Goal: Task Accomplishment & Management: Complete application form

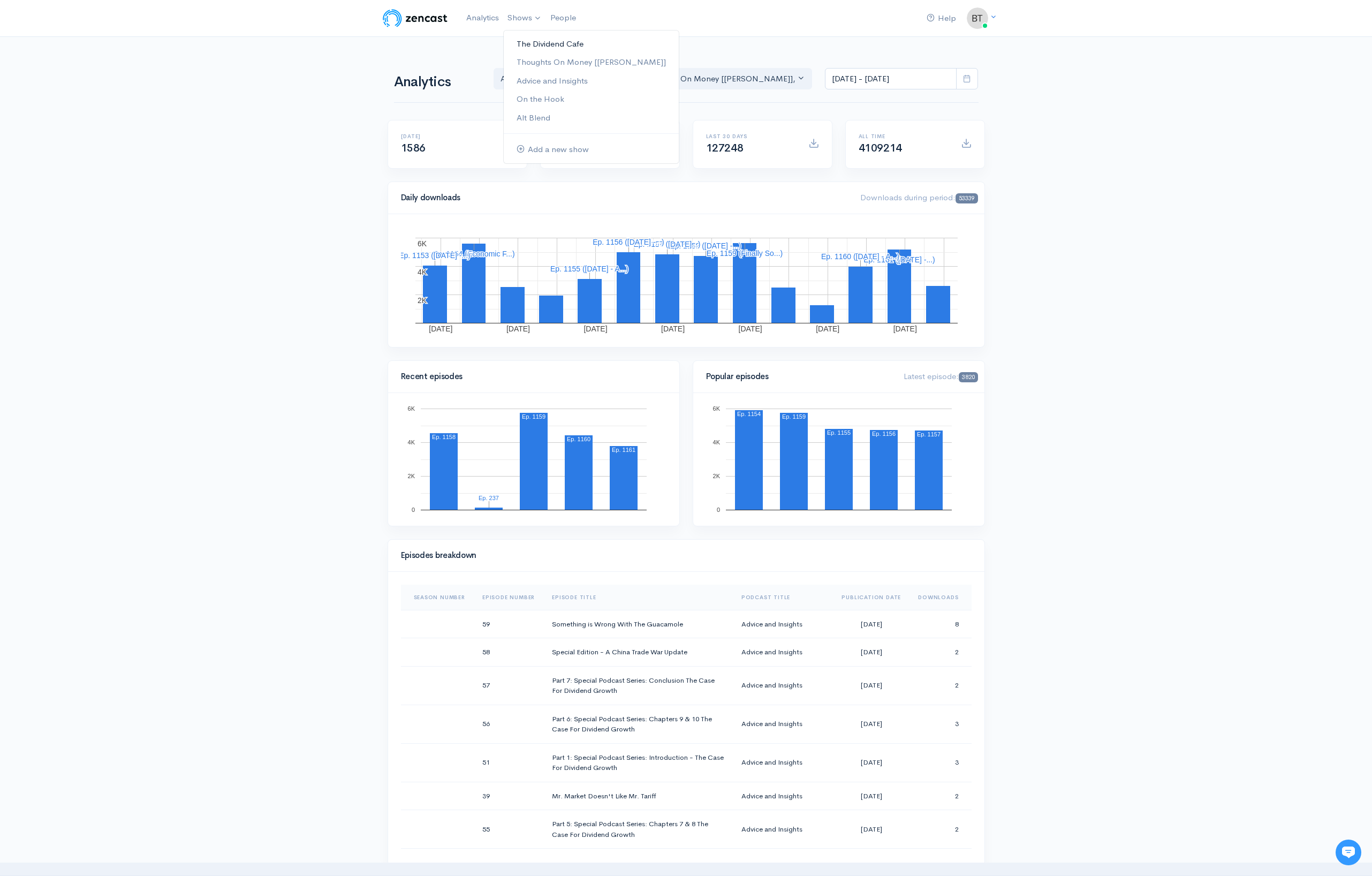
click at [530, 46] on link "The Dividend Cafe" at bounding box center [591, 44] width 175 height 19
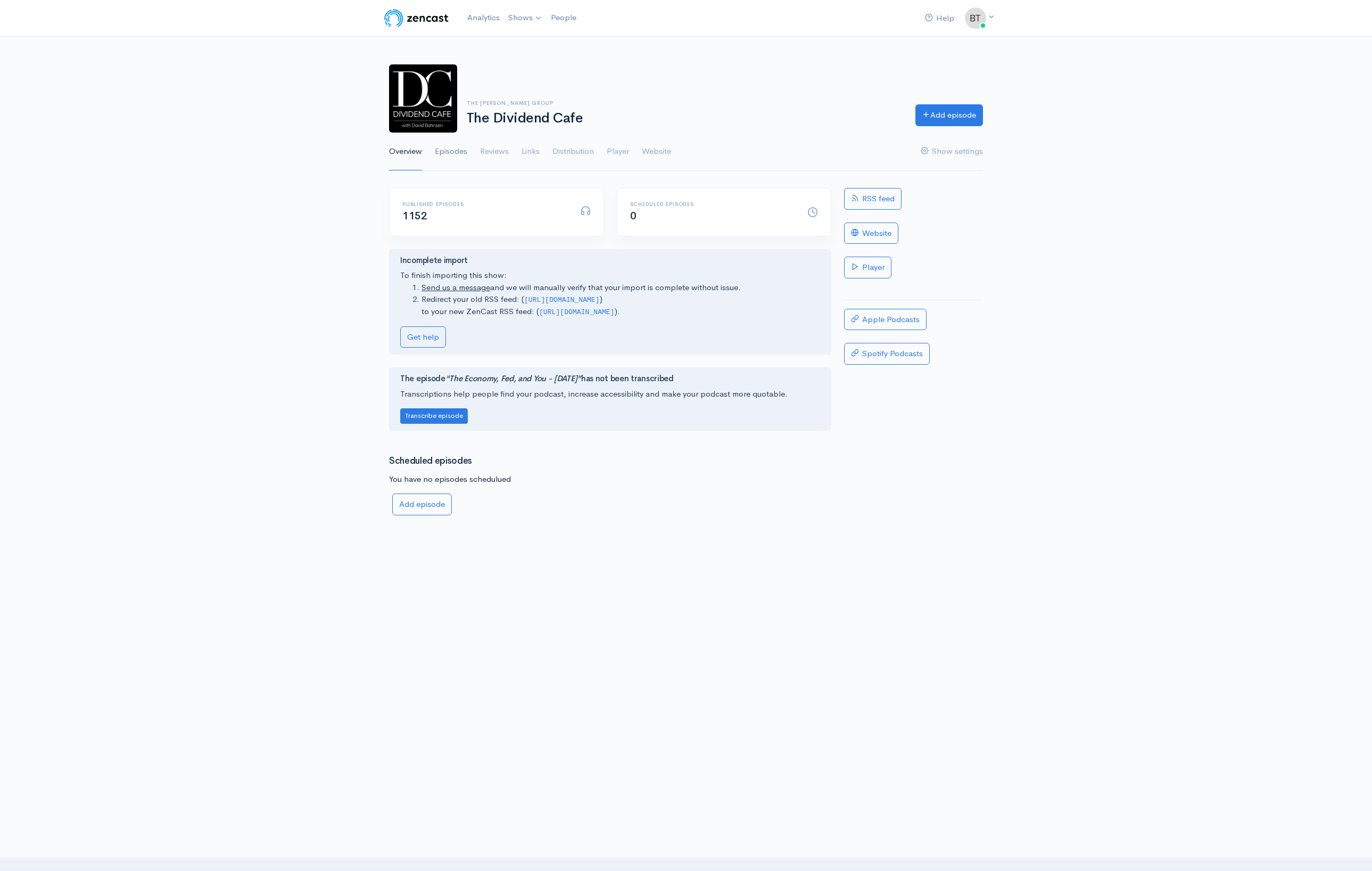
click at [452, 151] on link "Episodes" at bounding box center [451, 152] width 32 height 39
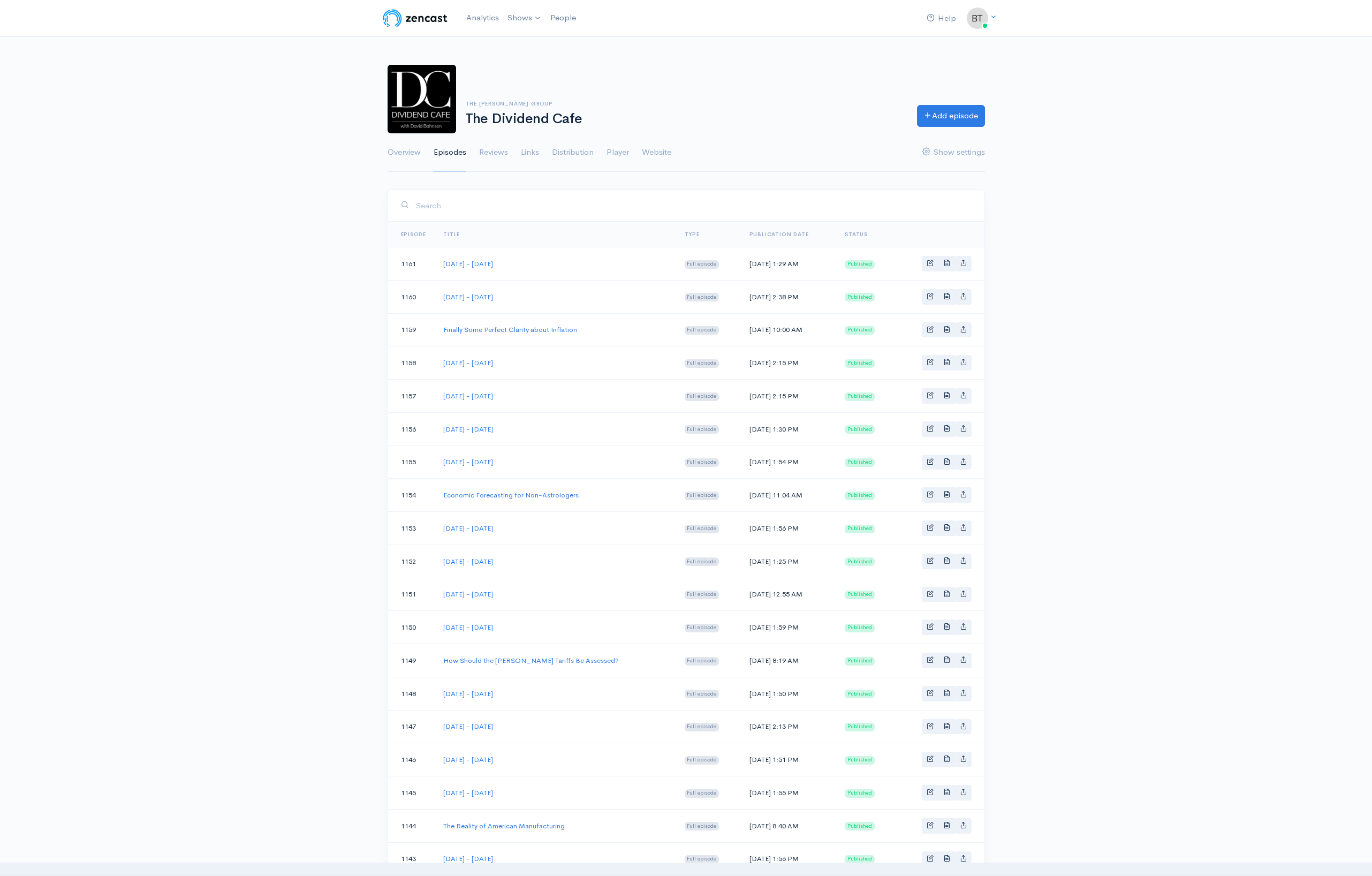
click at [547, 365] on td "[DATE] - [DATE]" at bounding box center [555, 363] width 241 height 33
drag, startPoint x: 538, startPoint y: 399, endPoint x: 439, endPoint y: 394, distance: 99.1
click at [439, 394] on td "[DATE] - [DATE]" at bounding box center [555, 396] width 241 height 33
copy link "[DATE] - [DATE]"
click at [955, 115] on link "Add episode" at bounding box center [951, 114] width 68 height 22
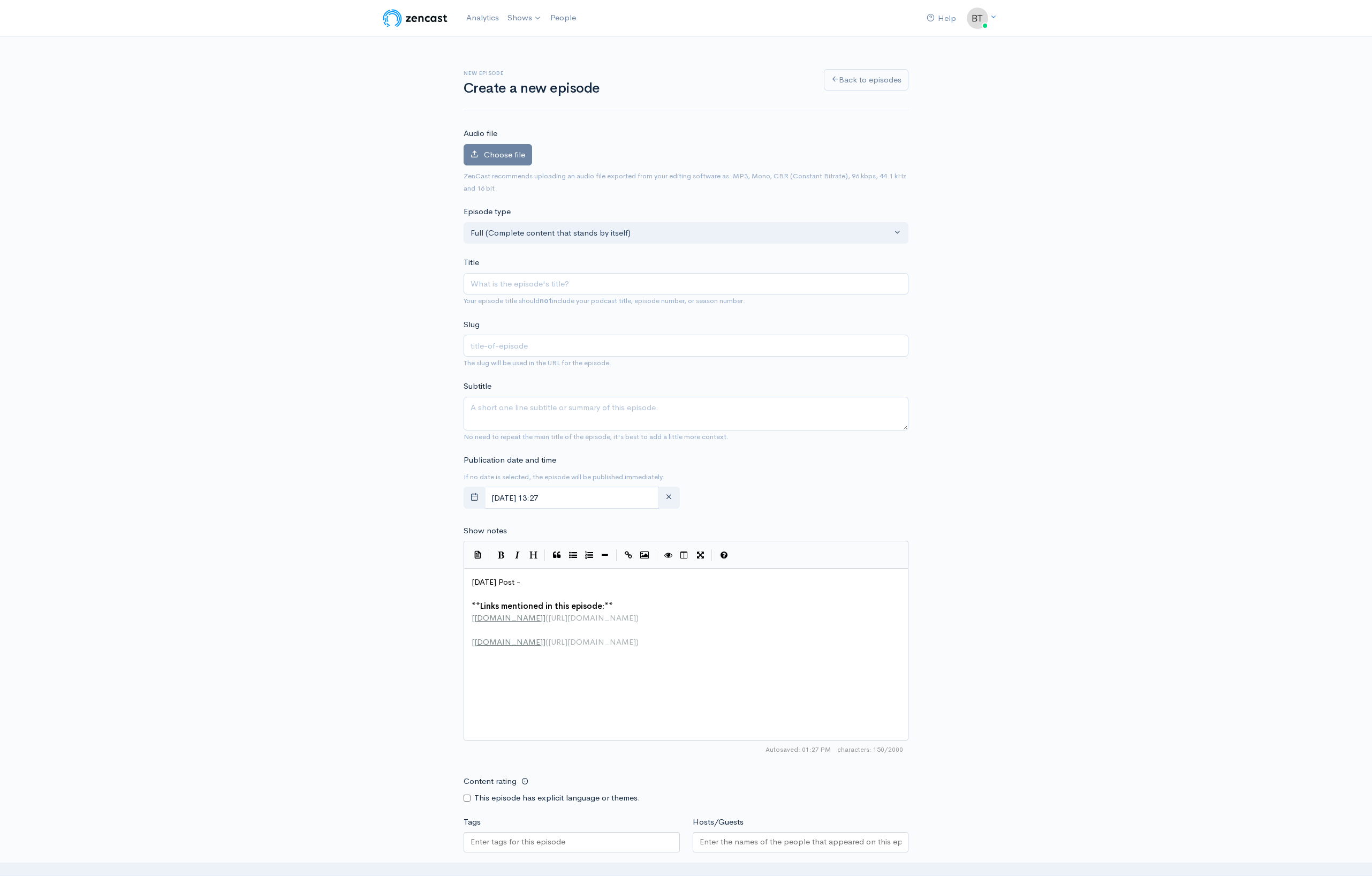
type input "[DATE] - [DATE]"
type input "[DATE]-[DATE]"
drag, startPoint x: 557, startPoint y: 286, endPoint x: 551, endPoint y: 287, distance: 6.1
click at [551, 287] on input "[DATE] - [DATE]" at bounding box center [686, 284] width 445 height 22
type input "[DATE] - [DATE]"
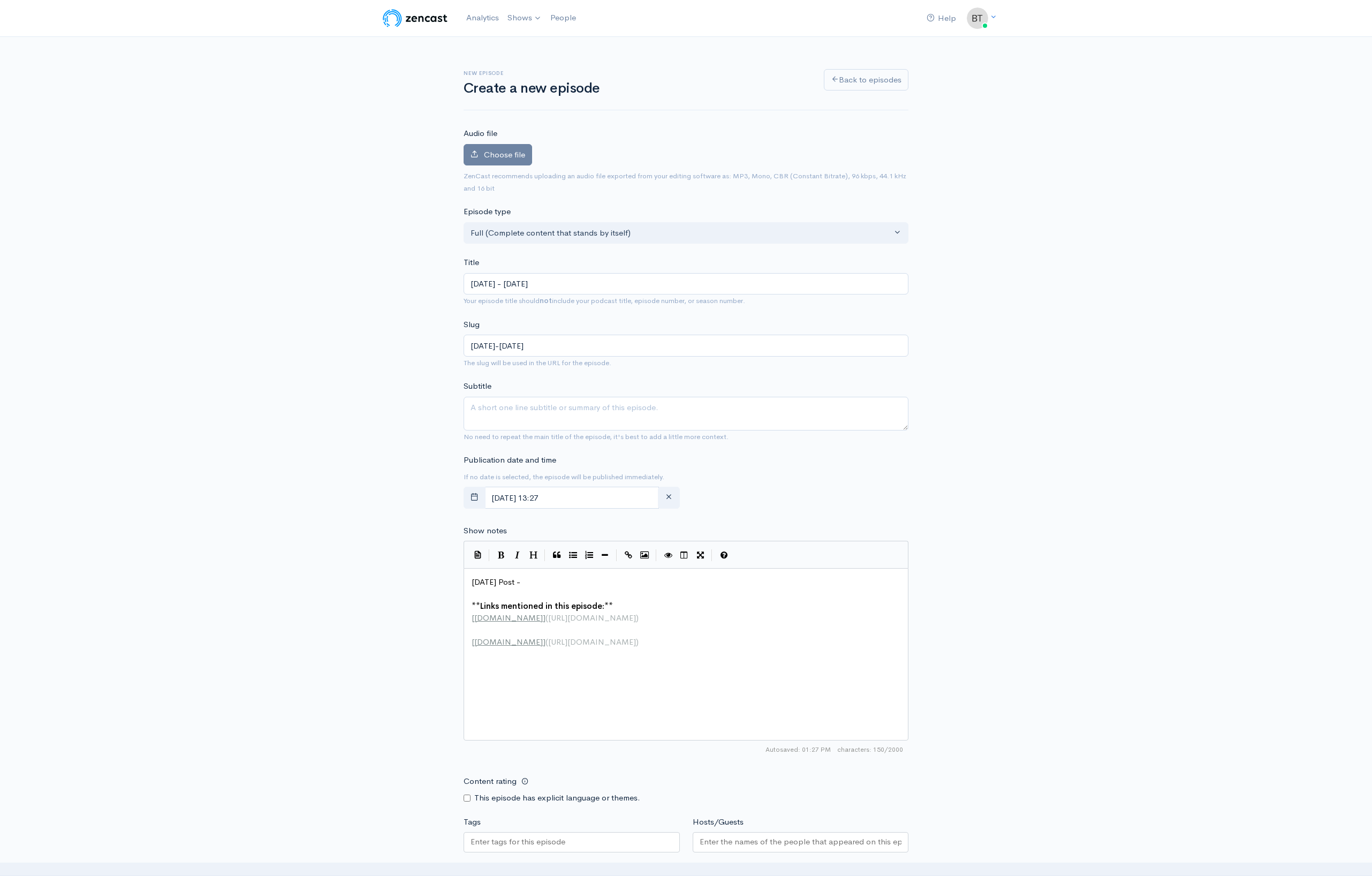
type input "[DATE]-[DATE]"
type input "[DATE] - [DATE]"
type input "[DATE]-[DATE]"
type input "[DATE] - [DATE]"
click at [664, 190] on span "ZenCast recommends uploading an audio file exported from your editing software …" at bounding box center [686, 182] width 445 height 24
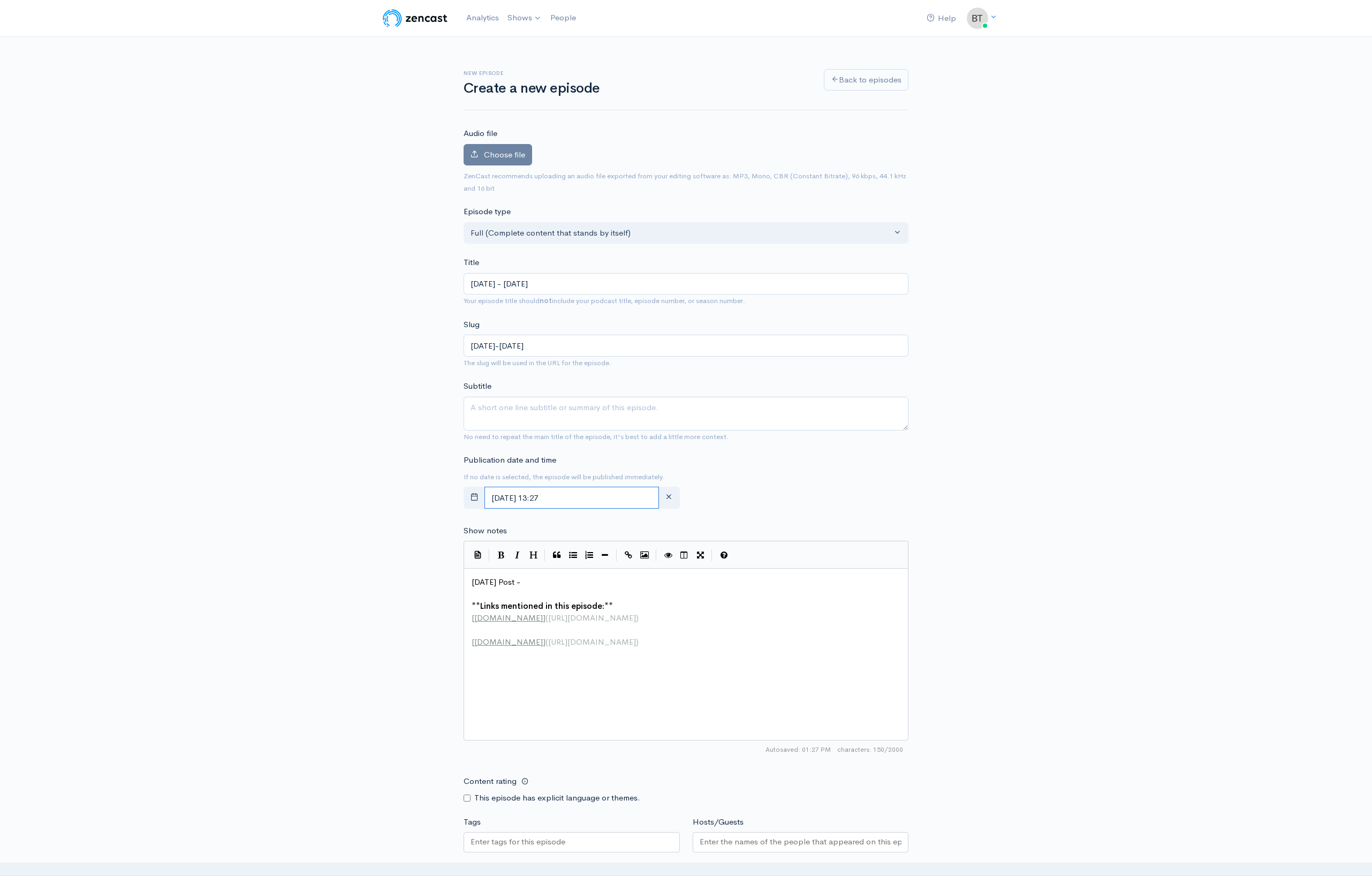
click at [589, 498] on input "[DATE] 13:27" at bounding box center [572, 497] width 174 height 22
click at [594, 627] on span "21" at bounding box center [590, 627] width 21 height 21
type input "[DATE] 13:27"
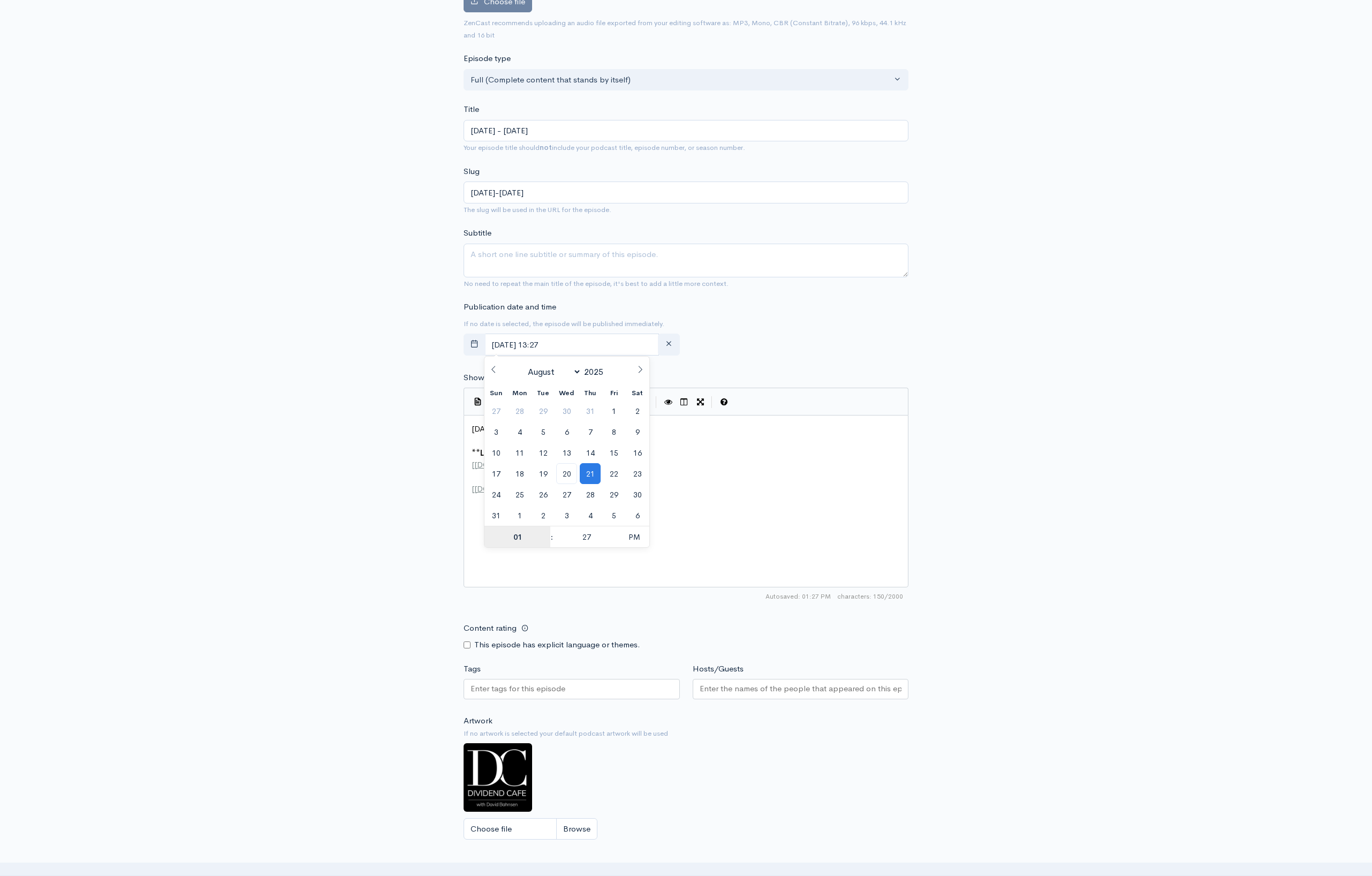
scroll to position [208, 0]
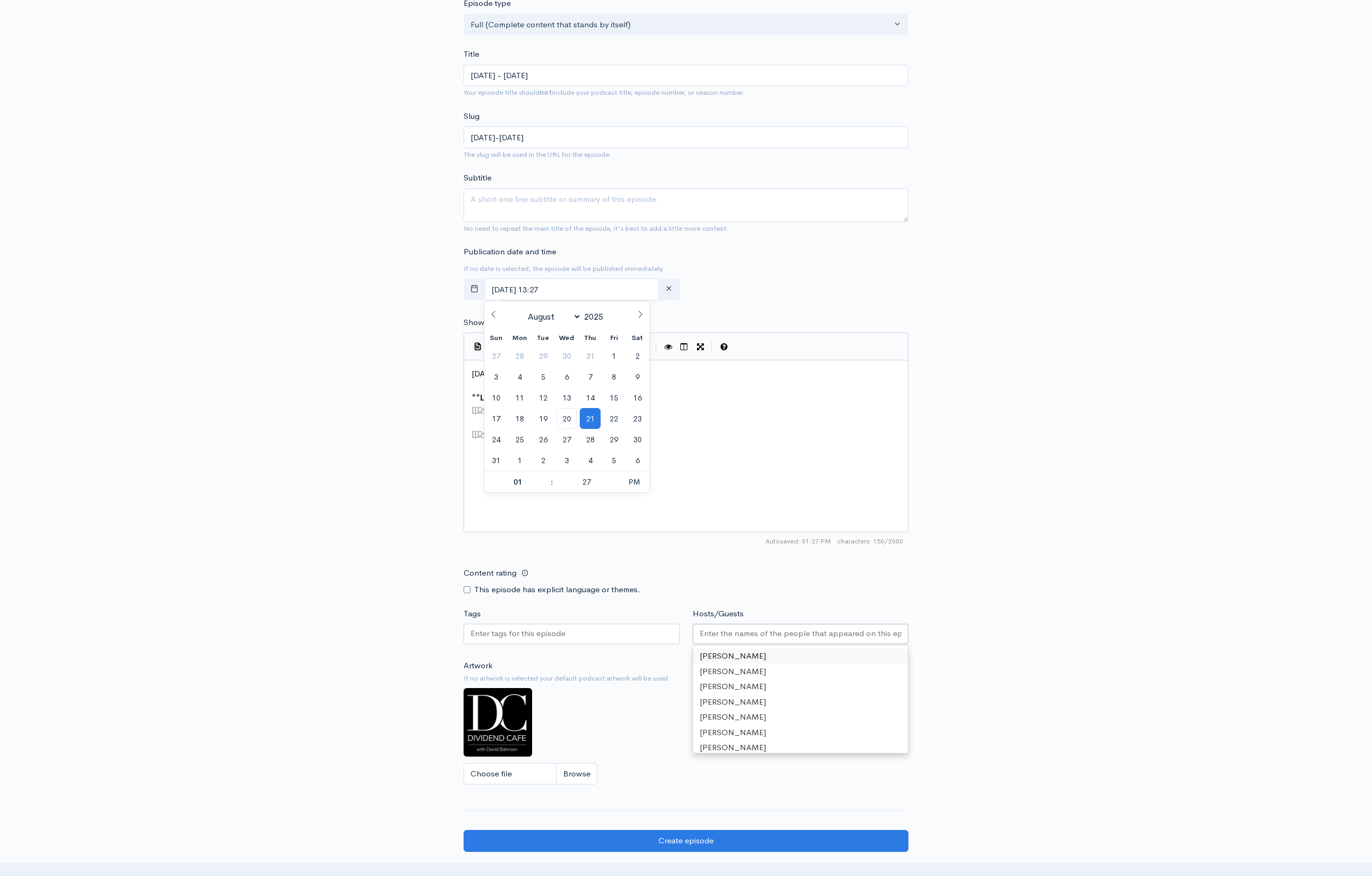
click at [791, 631] on input "Hosts/Guests" at bounding box center [801, 634] width 202 height 13
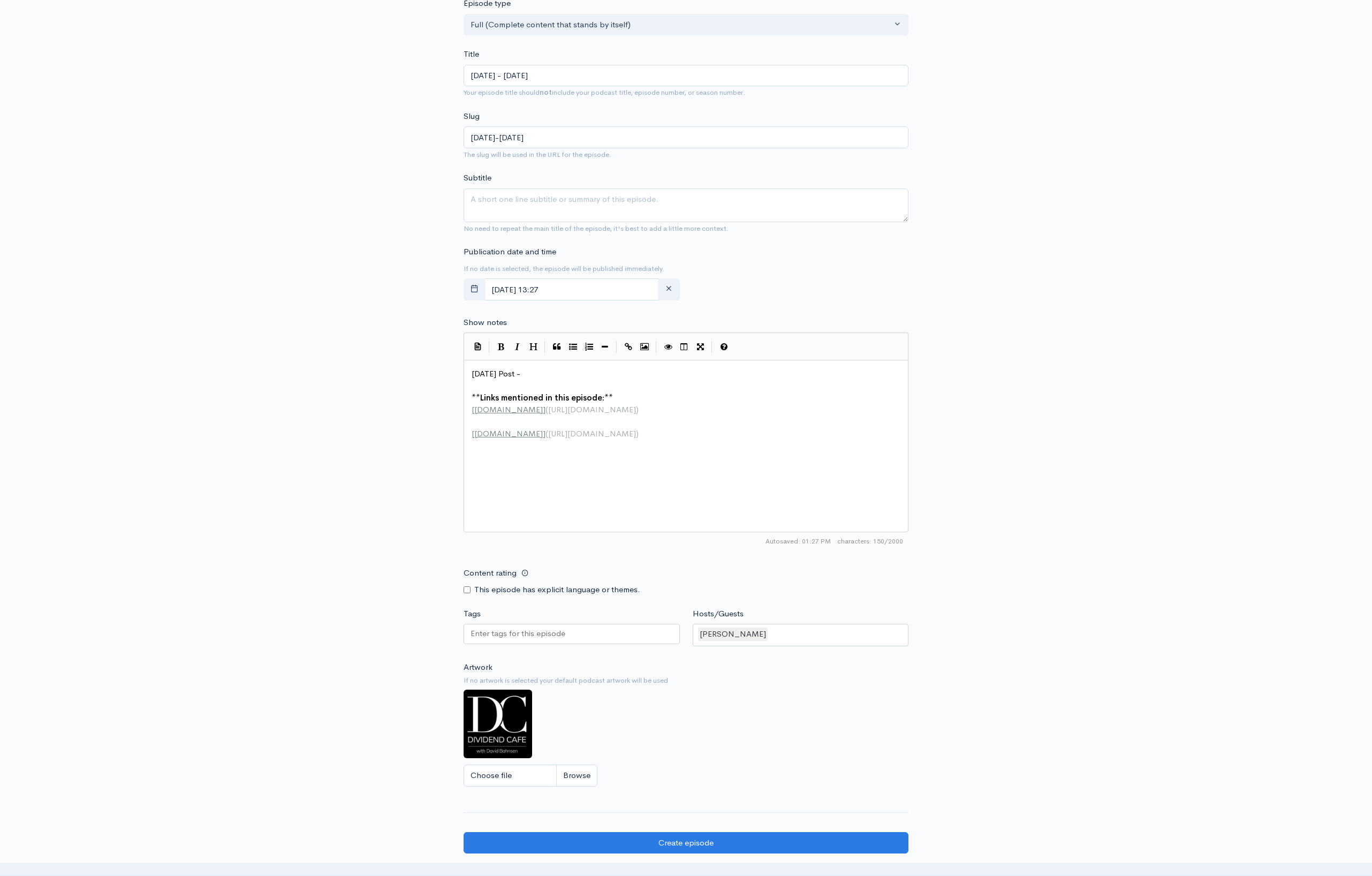
click at [1149, 482] on div "New episode Create a new episode Back to episodes Audio file Choose file 0 ZenC…" at bounding box center [686, 361] width 1372 height 1064
click at [1071, 131] on div "New episode Create a new episode Back to episodes Audio file Choose file 0 ZenC…" at bounding box center [686, 361] width 1372 height 1064
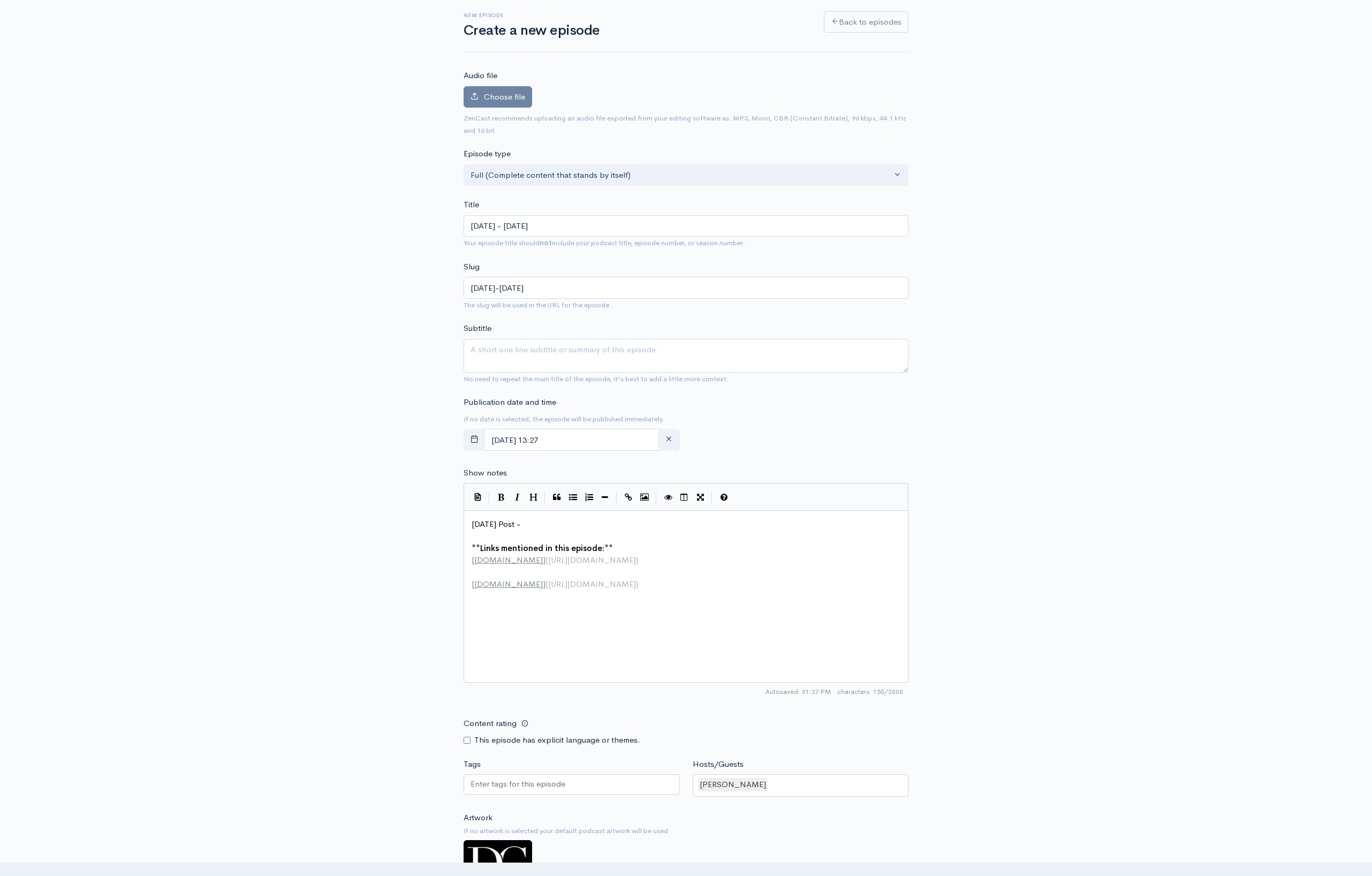
scroll to position [0, 0]
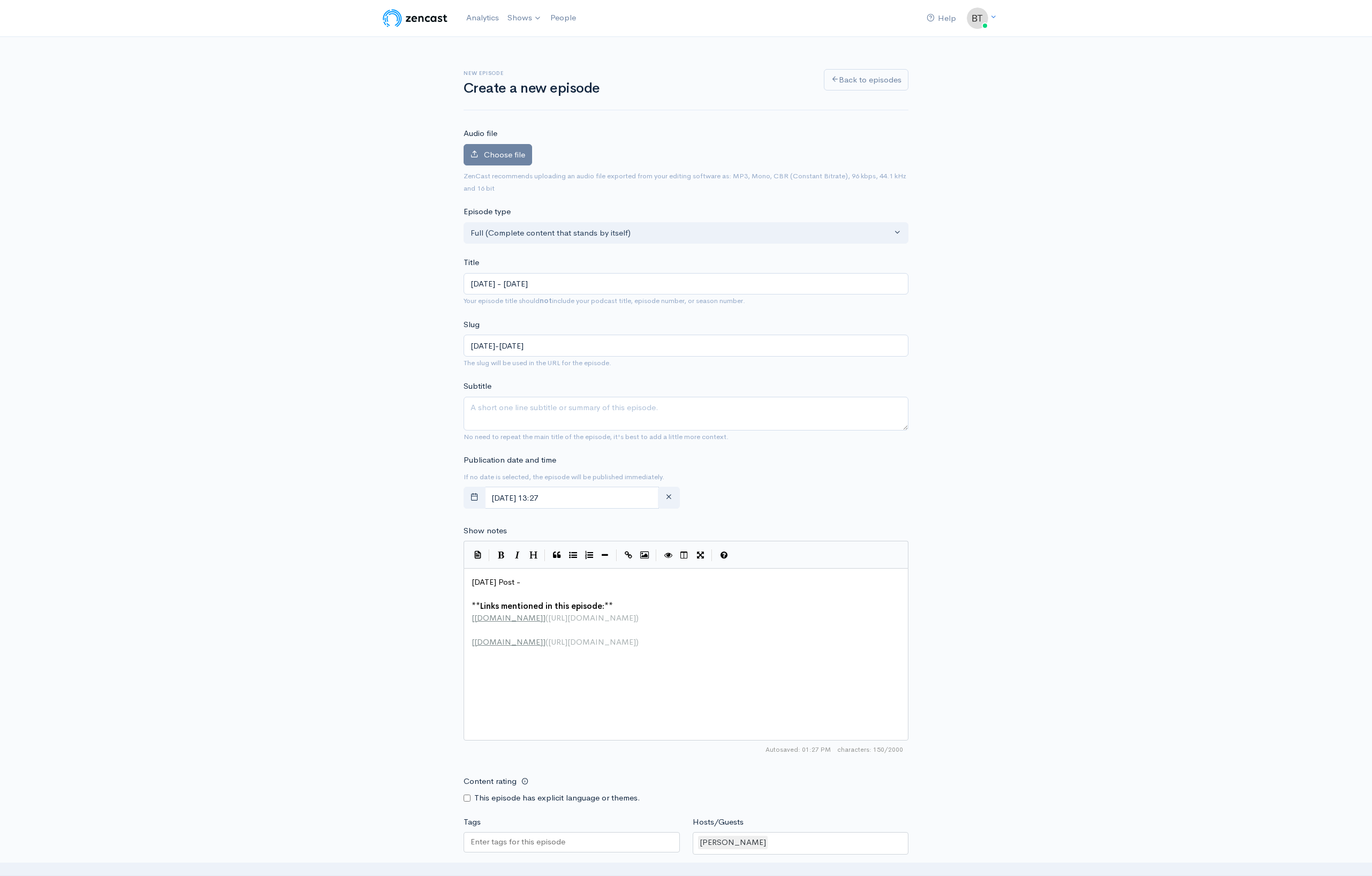
click at [1158, 147] on div "New episode Create a new episode Back to episodes Audio file Choose file 0 ZenC…" at bounding box center [686, 569] width 1372 height 1064
click at [1265, 171] on div "New episode Create a new episode Back to episodes Audio file Choose file 0 ZenC…" at bounding box center [686, 569] width 1372 height 1064
click at [508, 160] on label "Choose file" at bounding box center [498, 155] width 68 height 22
click at [0, 0] on input "Choose file" at bounding box center [0, 0] width 0 height 0
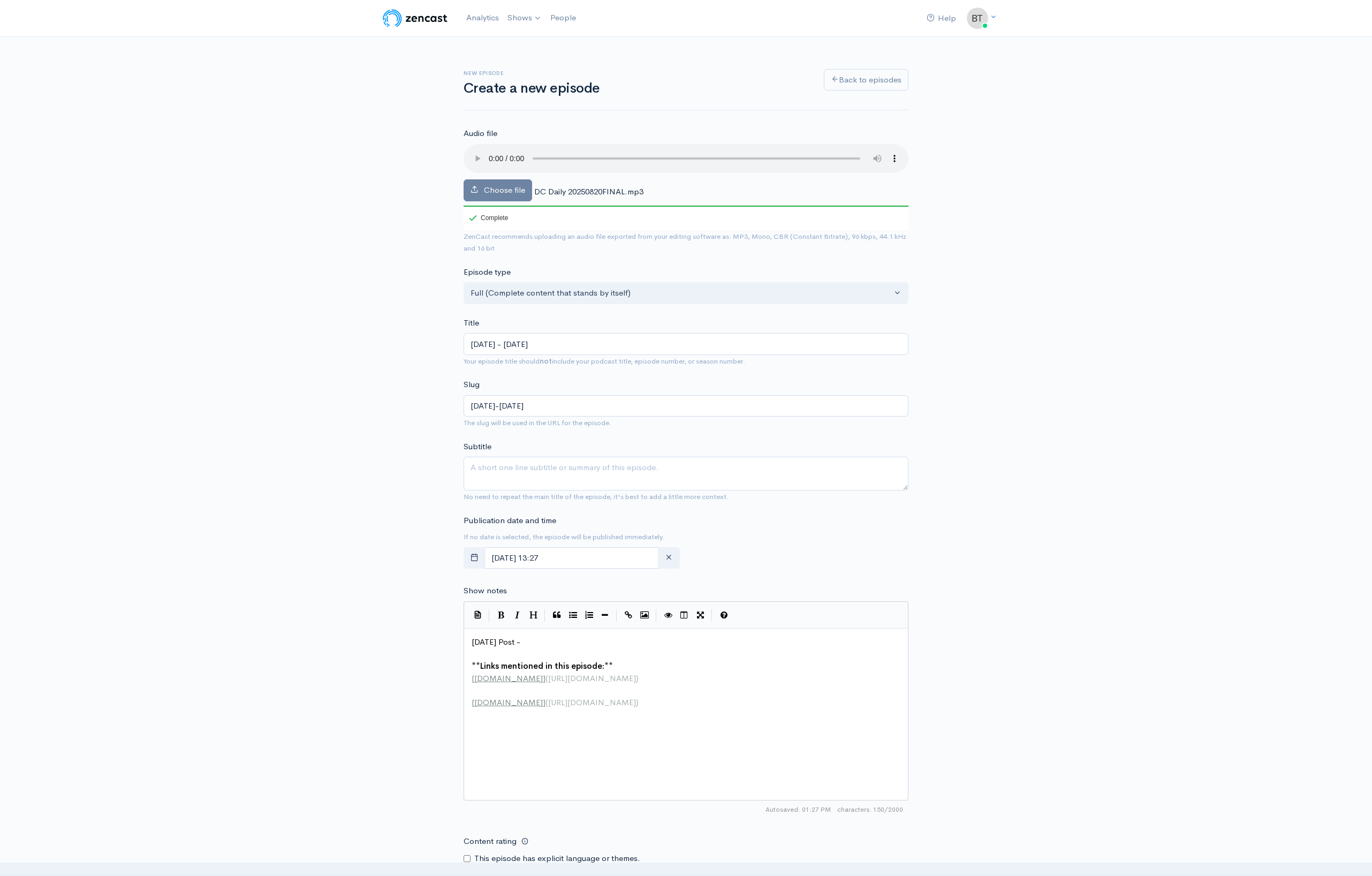
scroll to position [4, 0]
type textarea "[DATE] Post -"
drag, startPoint x: 531, startPoint y: 639, endPoint x: 469, endPoint y: 632, distance: 62.4
paste textarea
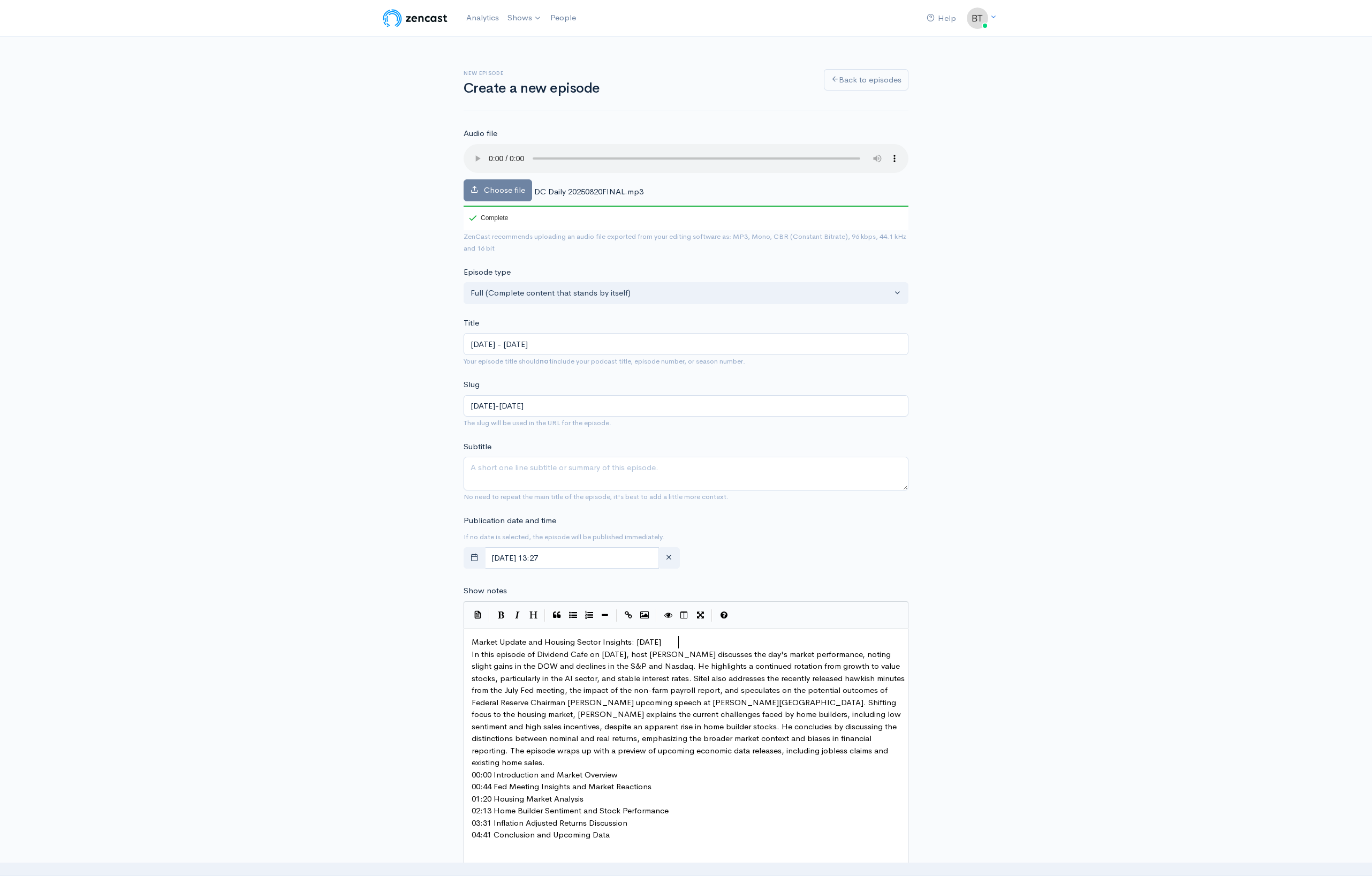
click at [699, 639] on pre "Market Update and Housing Sector Insights: [DATE]" at bounding box center [690, 642] width 441 height 13
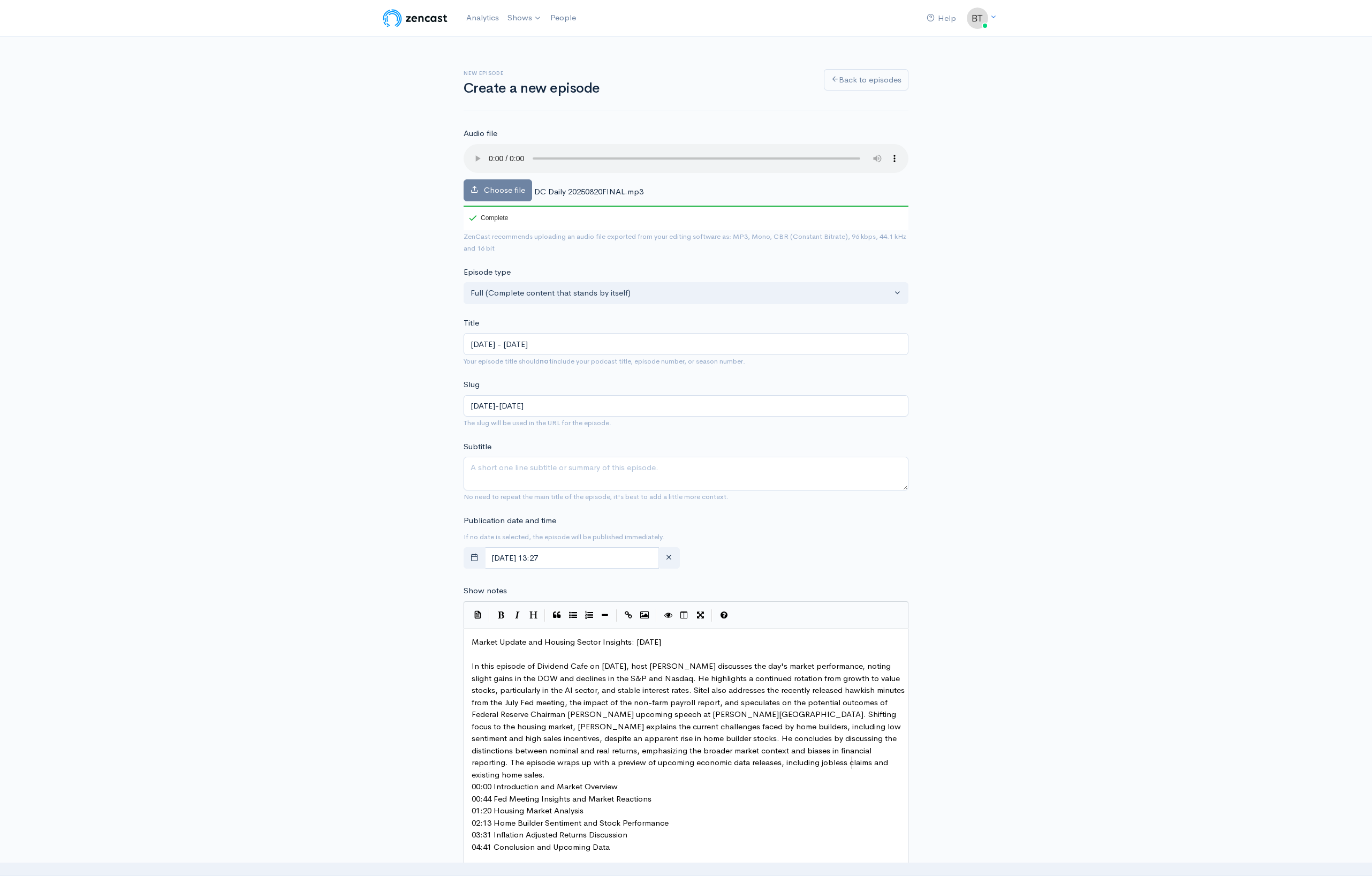
click at [868, 764] on pre "In this episode of Dividend Cafe on [DATE], host [PERSON_NAME] discusses the da…" at bounding box center [690, 720] width 441 height 120
click at [634, 781] on pre "​" at bounding box center [690, 787] width 441 height 13
click at [635, 793] on pre "00:00 Introduction and Market Overview" at bounding box center [690, 800] width 441 height 13
click at [667, 817] on pre "00:44 Fed Meeting Insights and Market Reactions" at bounding box center [690, 824] width 441 height 13
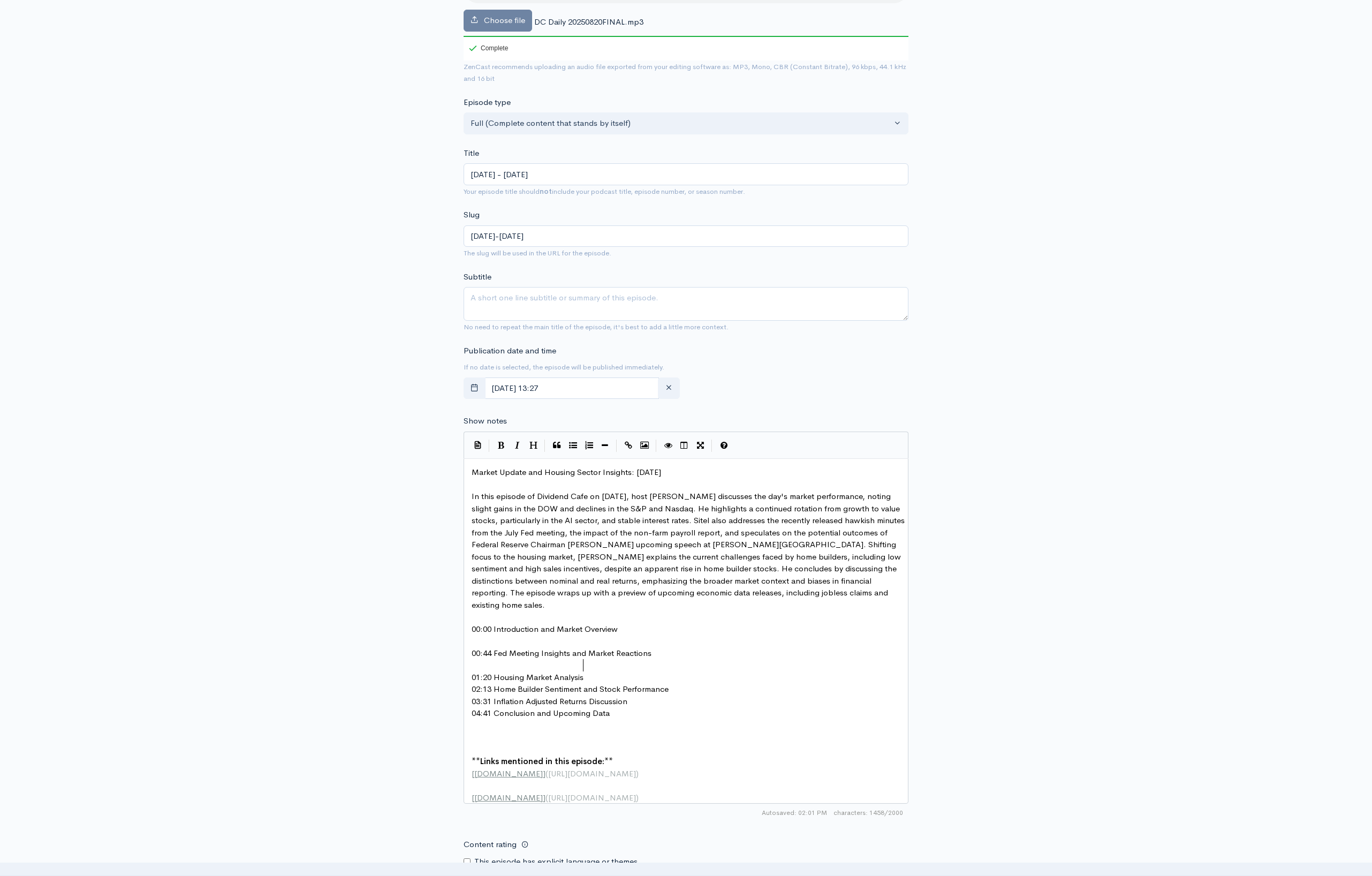
click at [595, 671] on pre "01:20 Housing Market Analysis" at bounding box center [690, 678] width 441 height 13
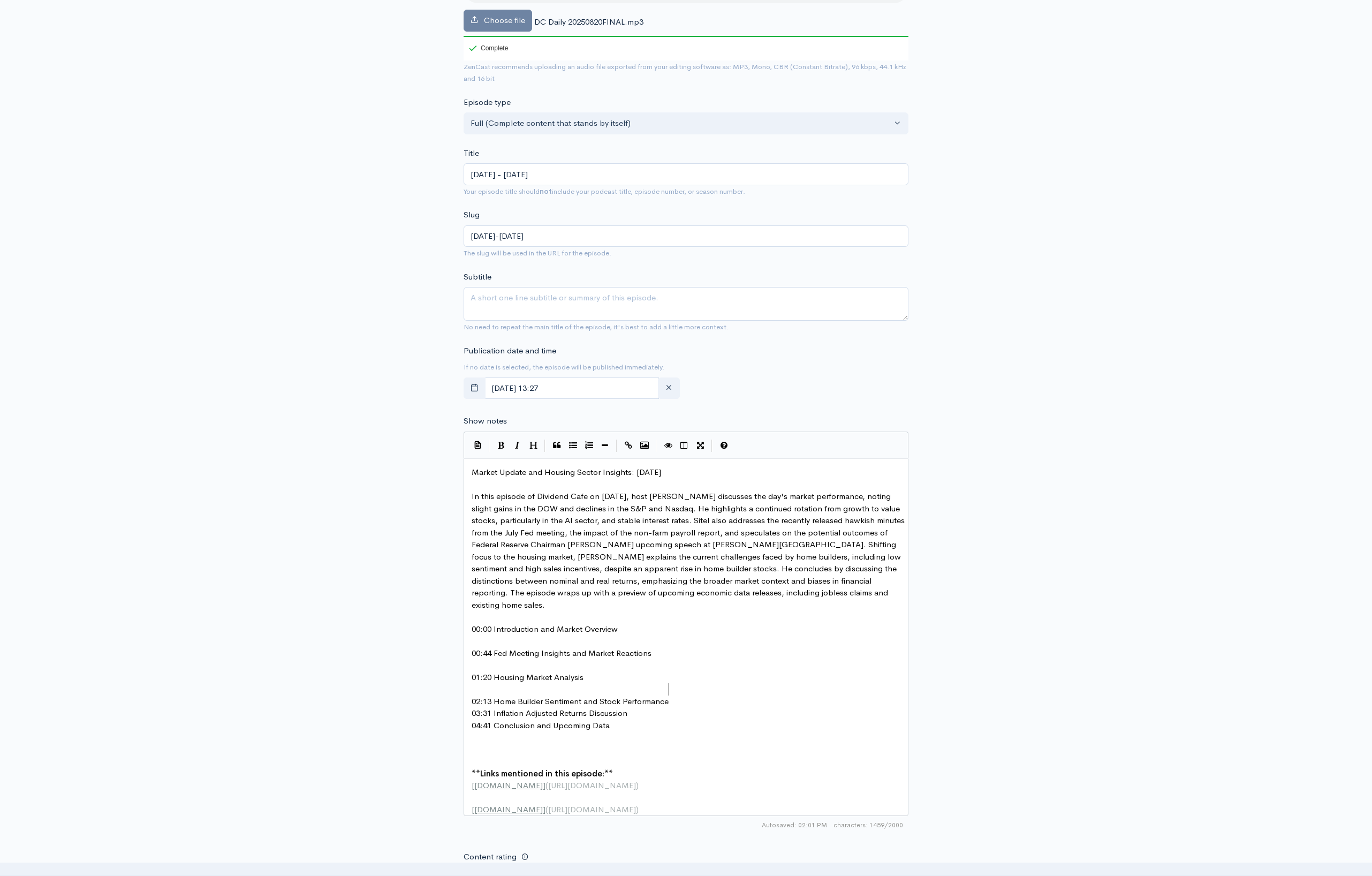
click at [680, 696] on pre "02:13 Home Builder Sentiment and Stock Performance" at bounding box center [690, 702] width 441 height 13
click at [639, 720] on pre "03:31 Inflation Adjusted Returns Discussion" at bounding box center [690, 726] width 441 height 13
click at [537, 768] on pre "​" at bounding box center [690, 774] width 441 height 13
drag, startPoint x: 695, startPoint y: 497, endPoint x: 728, endPoint y: 512, distance: 36.2
click at [696, 497] on span "In this episode of Dividend Cafe on [DATE], host [PERSON_NAME] discusses the da…" at bounding box center [689, 550] width 435 height 119
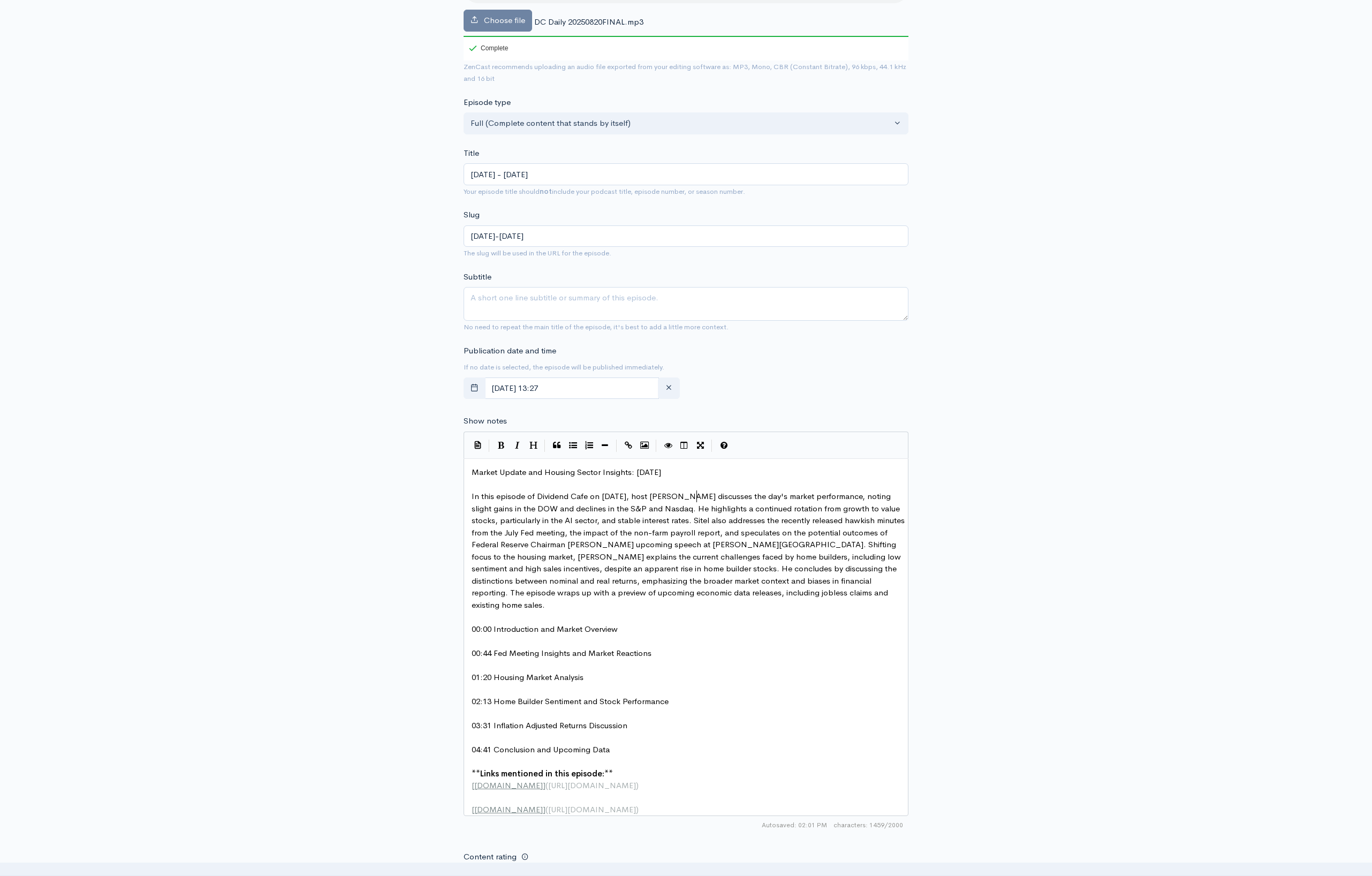
type textarea "zy"
drag, startPoint x: 709, startPoint y: 520, endPoint x: 695, endPoint y: 522, distance: 14.1
type textarea "[PERSON_NAME]"
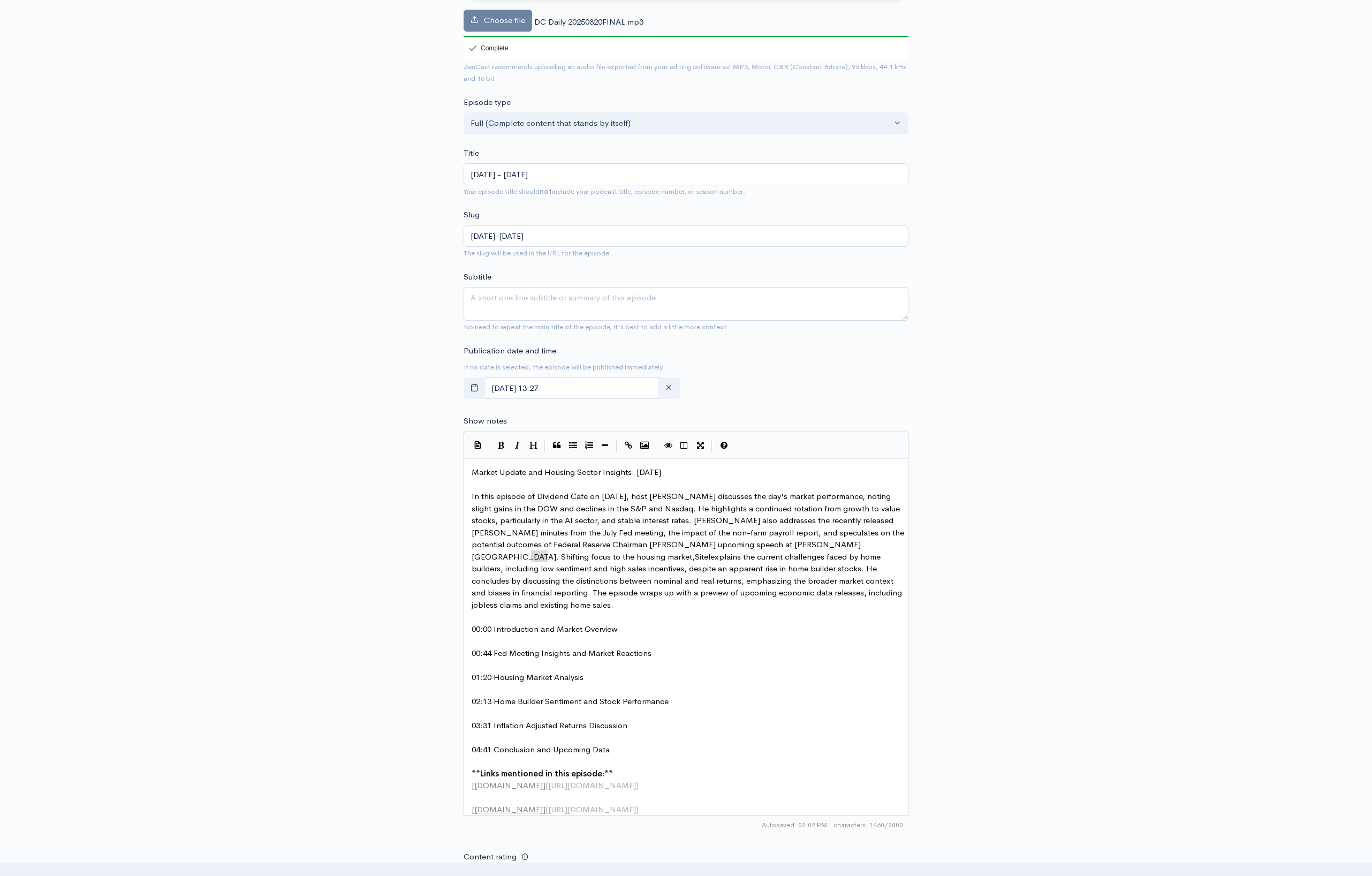
drag, startPoint x: 547, startPoint y: 557, endPoint x: 530, endPoint y: 559, distance: 17.1
type textarea "[PERSON_NAME]"
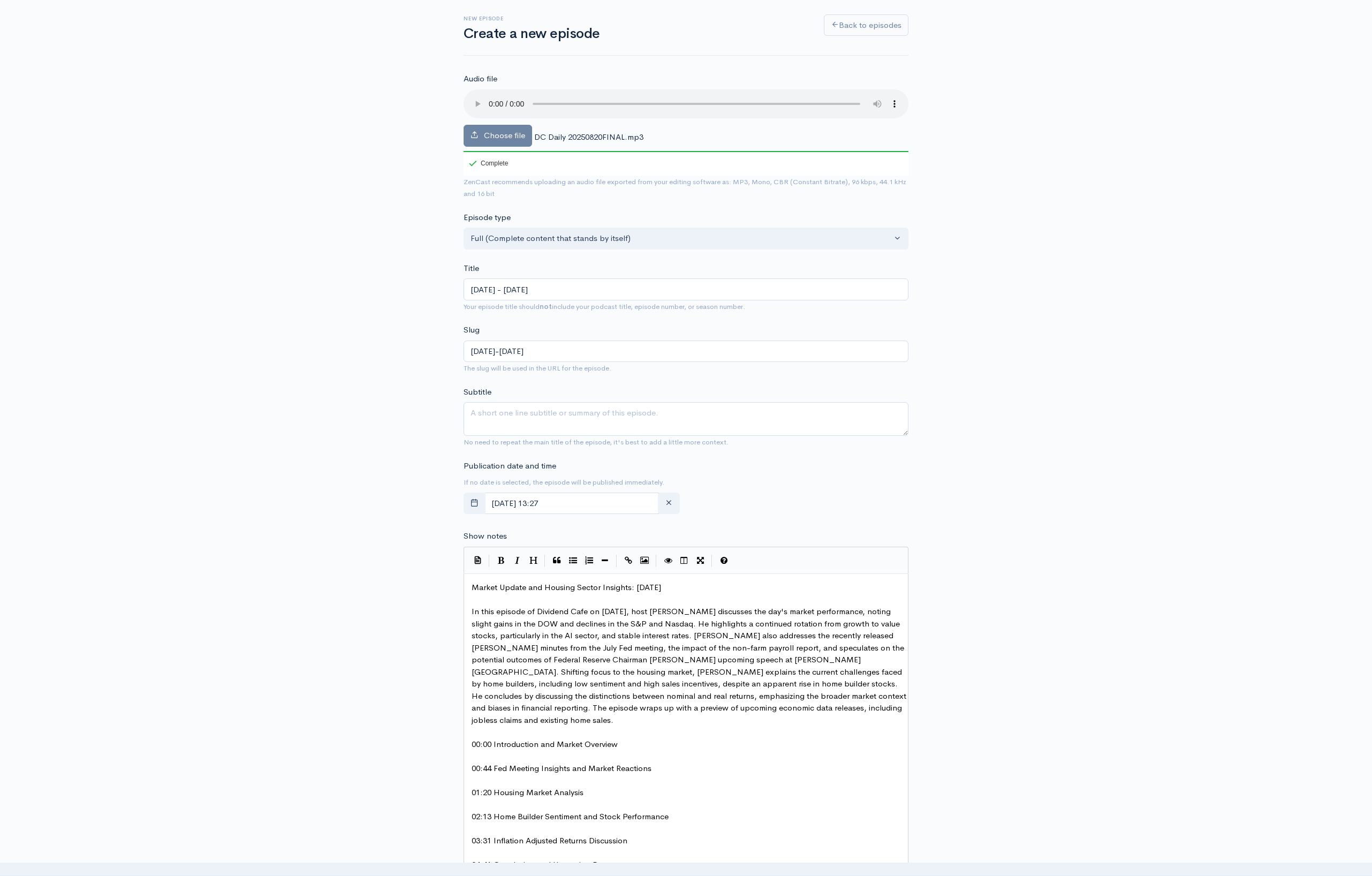
scroll to position [75, 0]
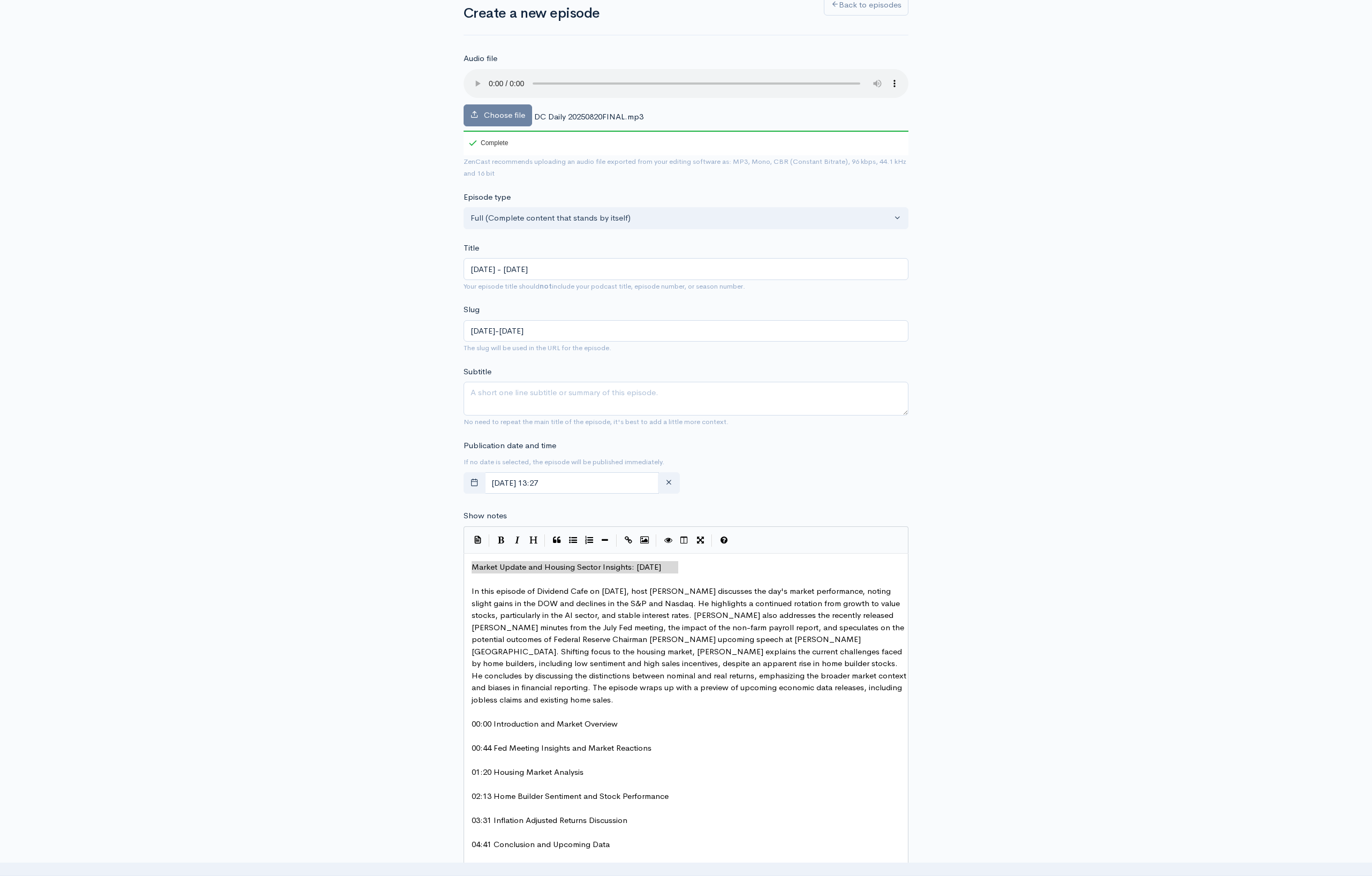
drag, startPoint x: 687, startPoint y: 568, endPoint x: 448, endPoint y: 556, distance: 239.3
type textarea "Market Update and Housing Sector Insights: [DATE]"
click at [504, 399] on textarea "Subtitle" at bounding box center [686, 398] width 445 height 34
paste textarea "Market Update and Housing Sector Insights: [DATE]"
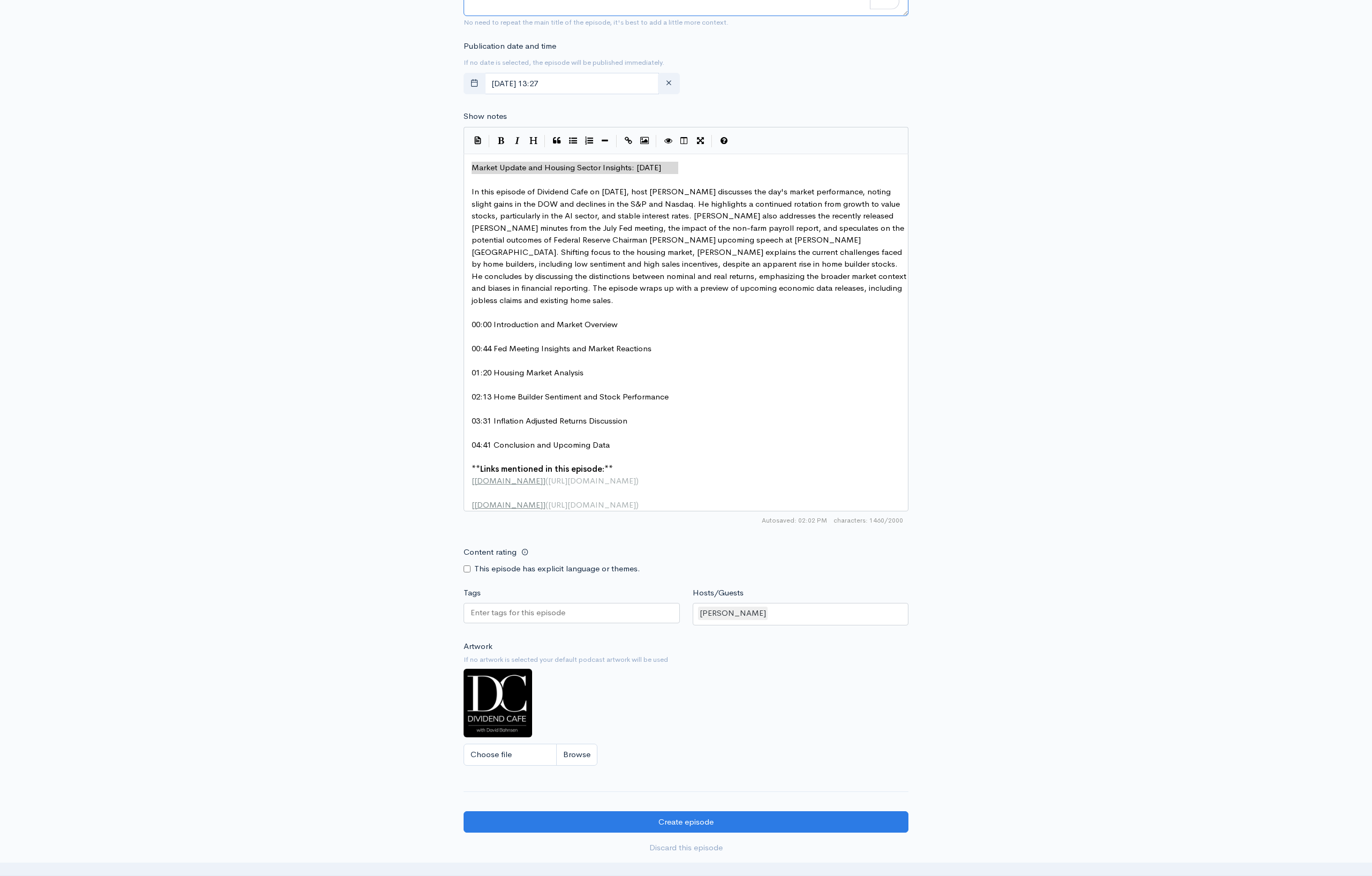
scroll to position [605, 0]
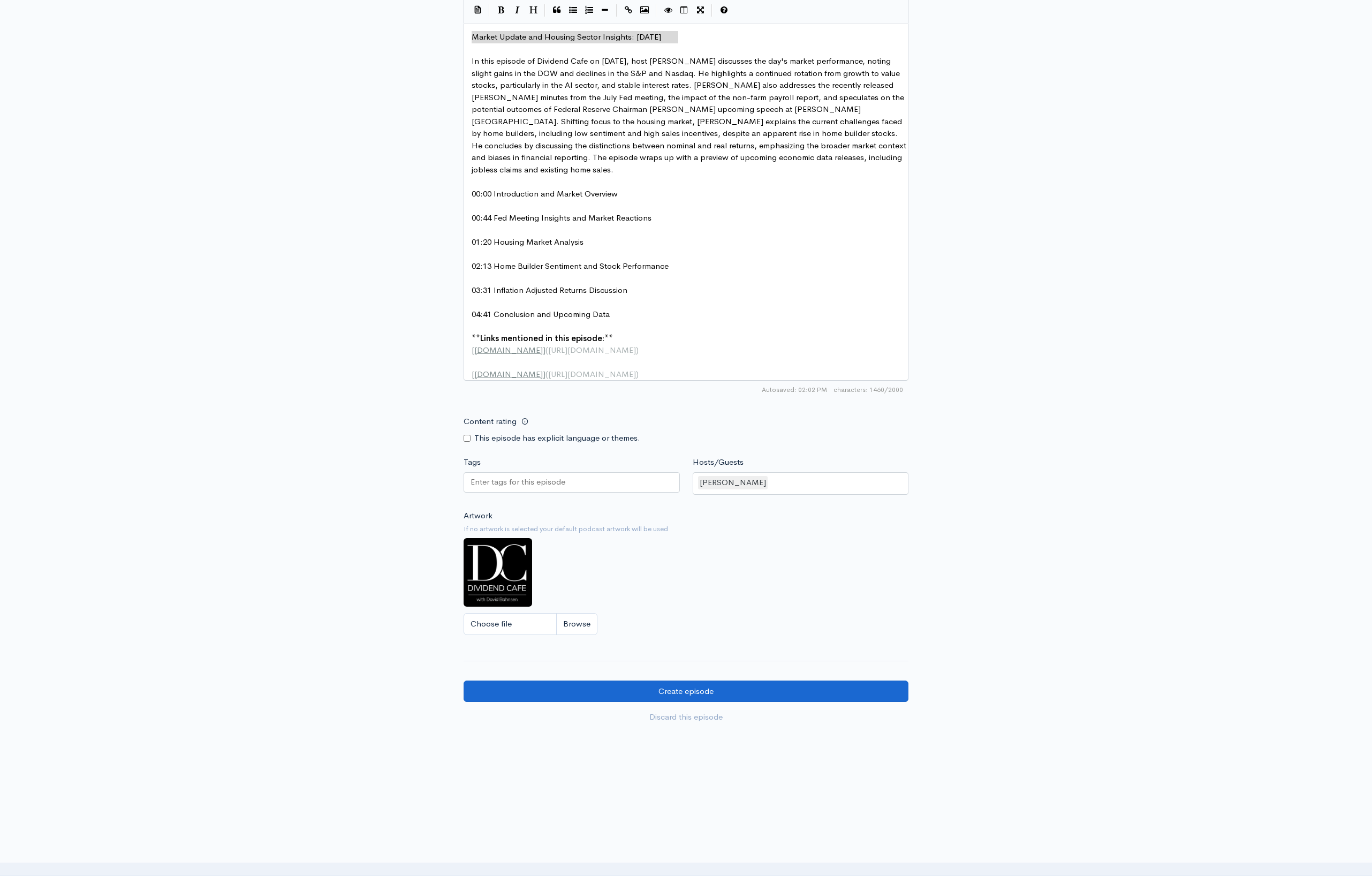
type textarea "Market Update and Housing Sector Insights: [DATE]"
click at [683, 694] on input "Create episode" at bounding box center [686, 691] width 445 height 22
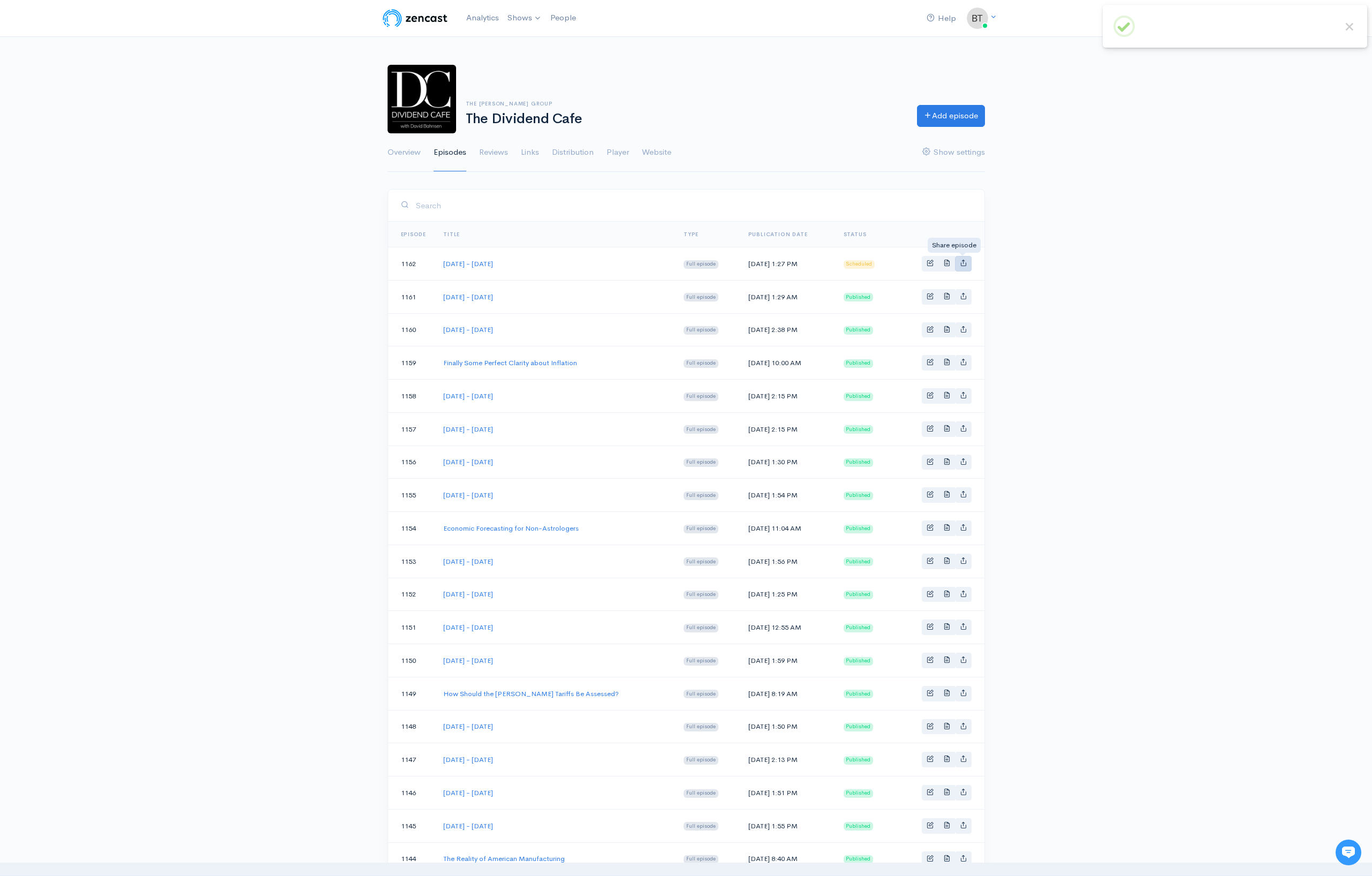
click at [966, 266] on icon "Basic example" at bounding box center [963, 262] width 7 height 7
type input "https://podcast.dividendcafe.com/episodes/wednesday-august-20-2025"
type input "https://dts.podtrac.com/redirect.mp3/media.zencast.fm/the-dividend-cafe-1/0573e…"
type input "<iframe src='https://share.zencast.fm/embed/episode/0573efa7-e77d-4943-a0e6-dfb…"
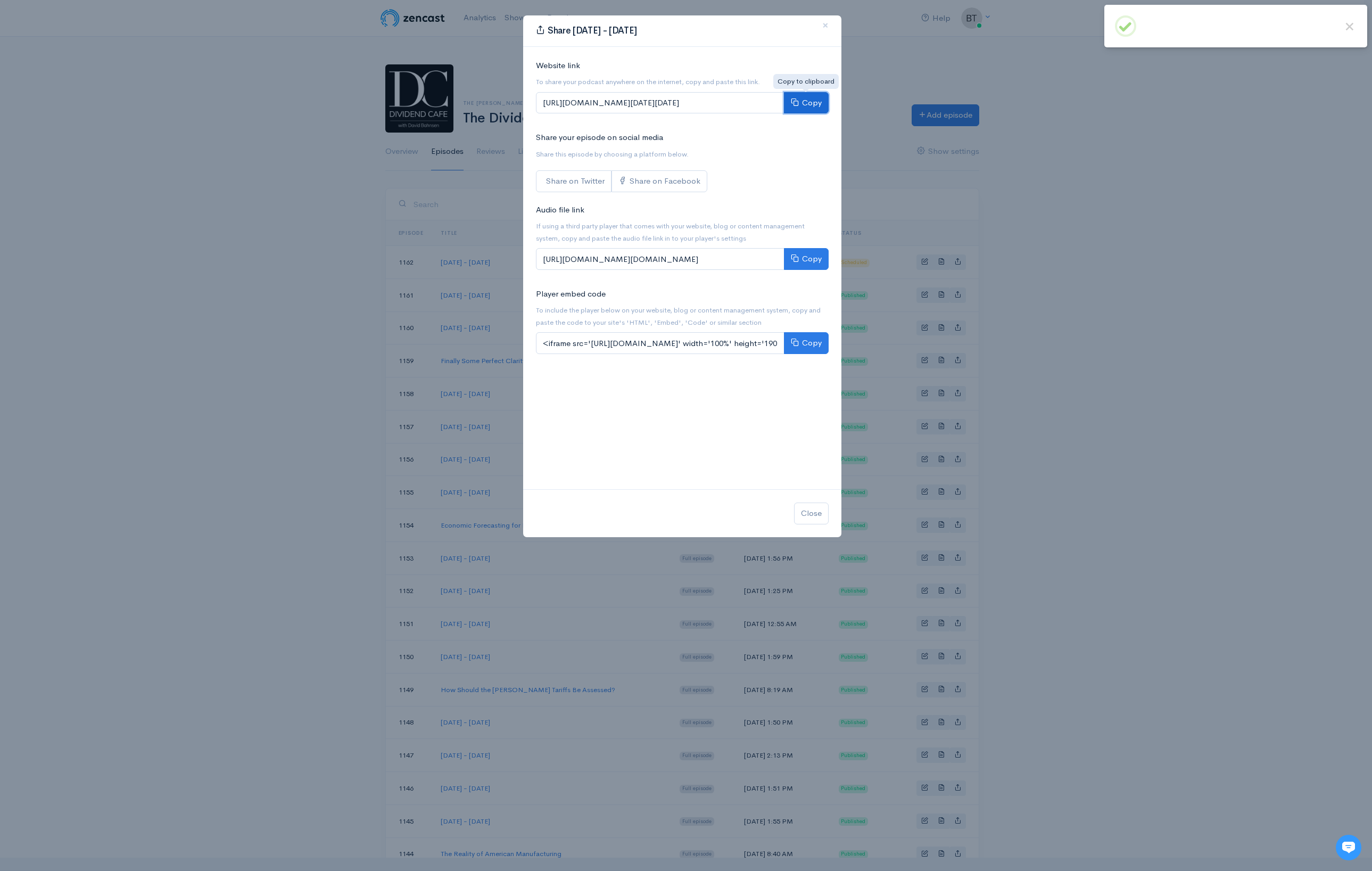
click at [814, 108] on button "Copy" at bounding box center [806, 103] width 45 height 22
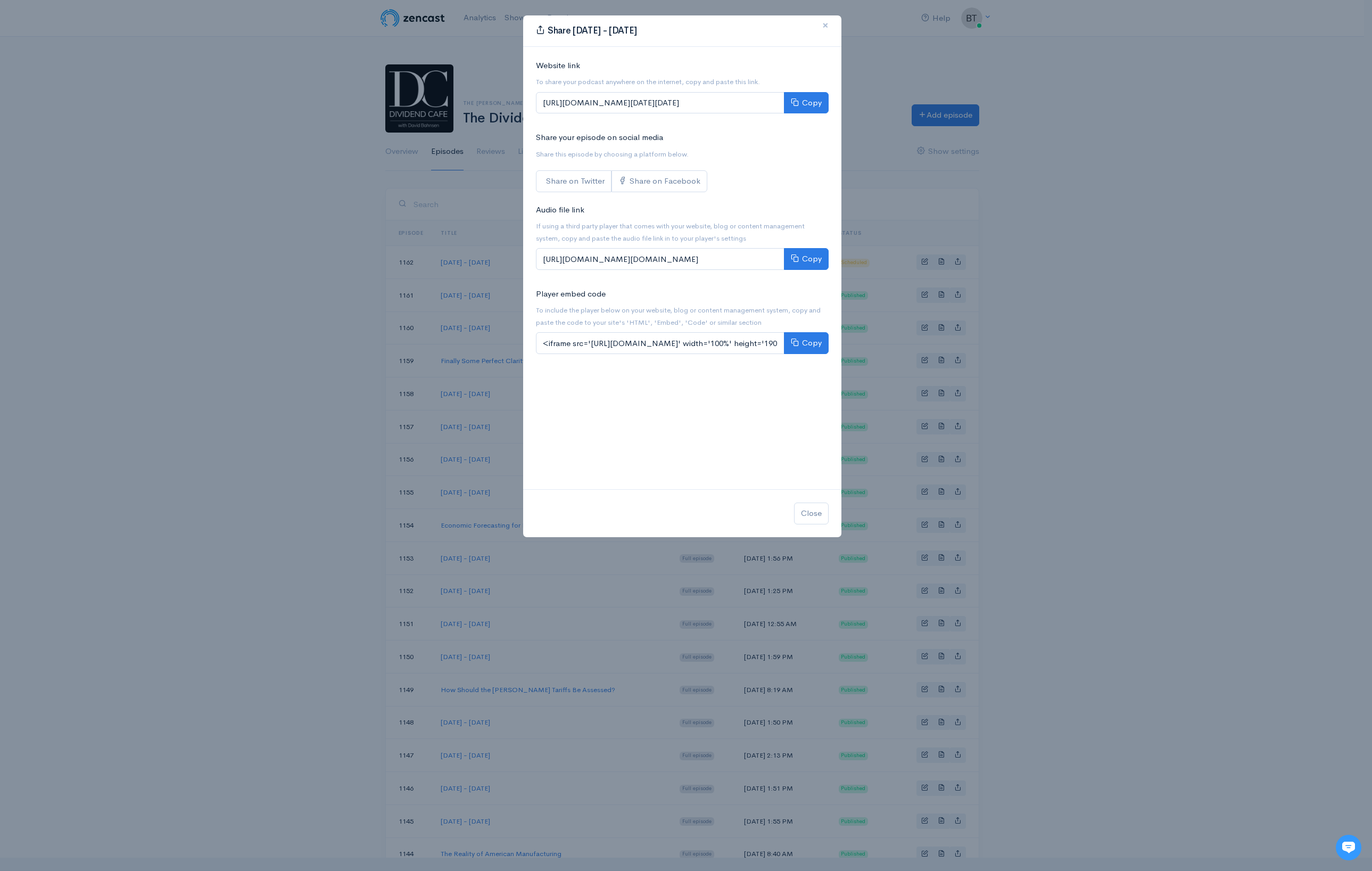
click at [823, 23] on span "×" at bounding box center [825, 25] width 6 height 15
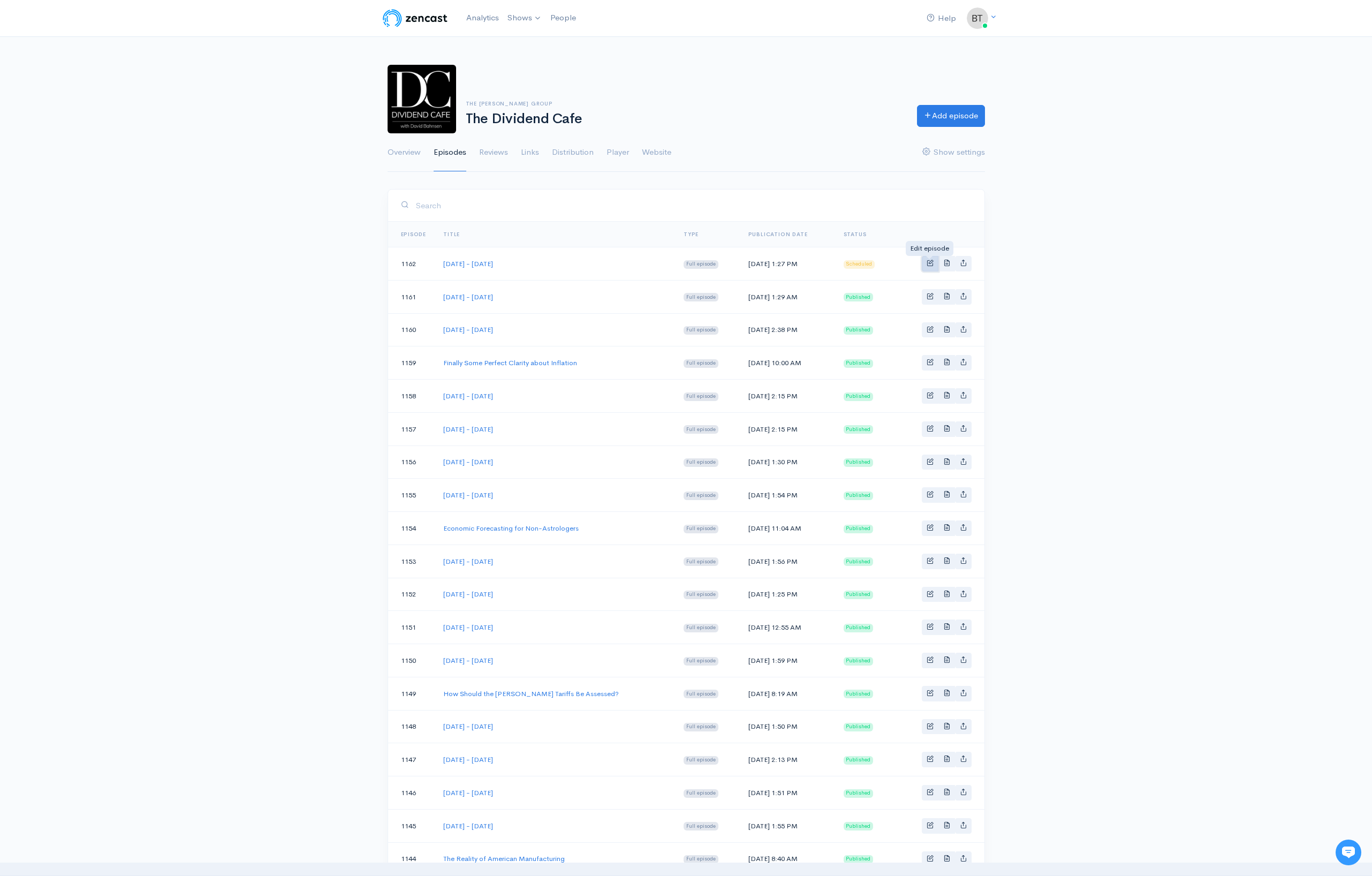
click at [931, 264] on span "Basic example" at bounding box center [930, 262] width 7 height 7
select select "7"
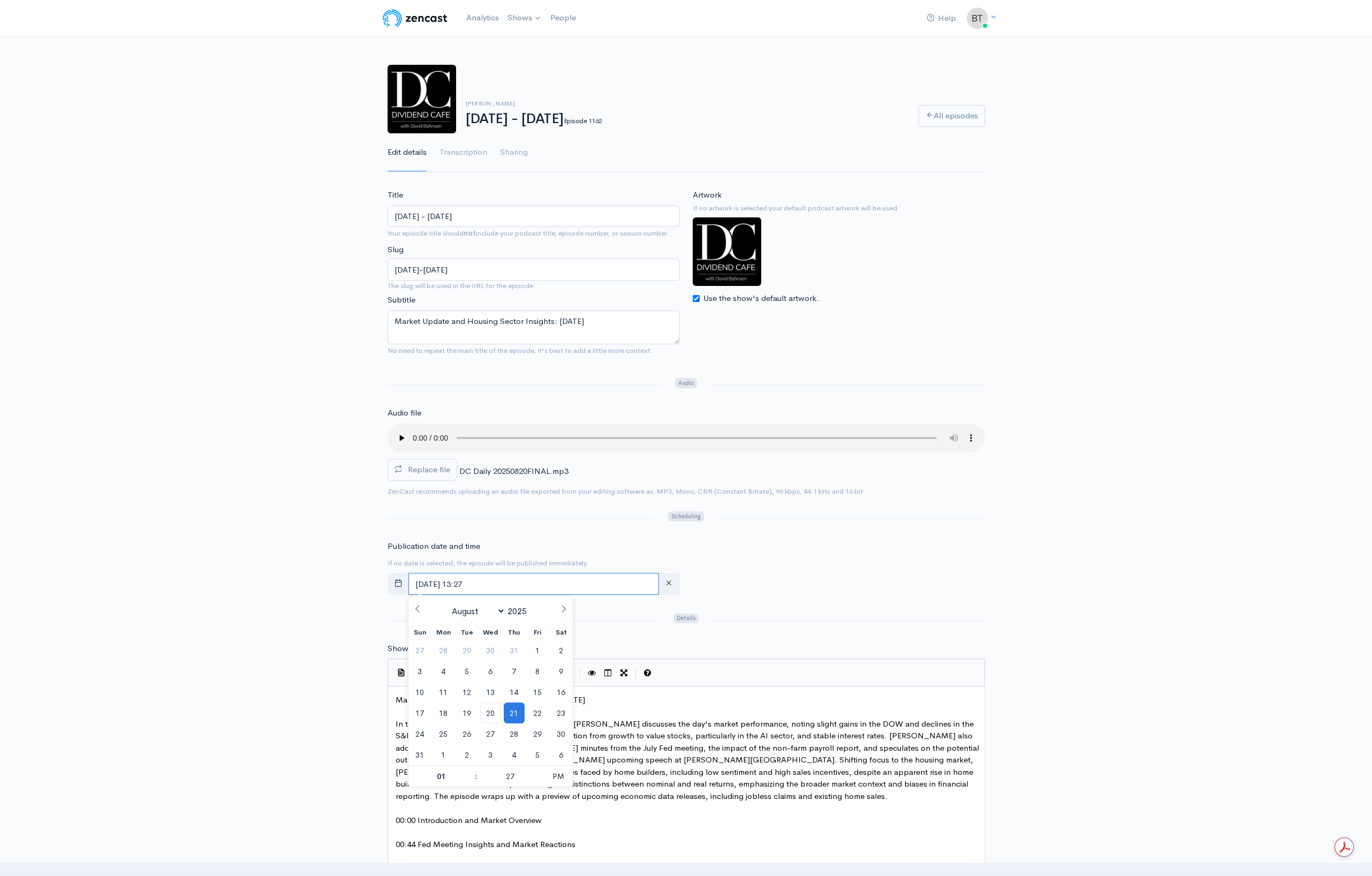
click at [515, 583] on input "[DATE] 13:27" at bounding box center [533, 584] width 250 height 22
click at [492, 714] on span "20" at bounding box center [490, 713] width 21 height 21
type input "[DATE] 13:27"
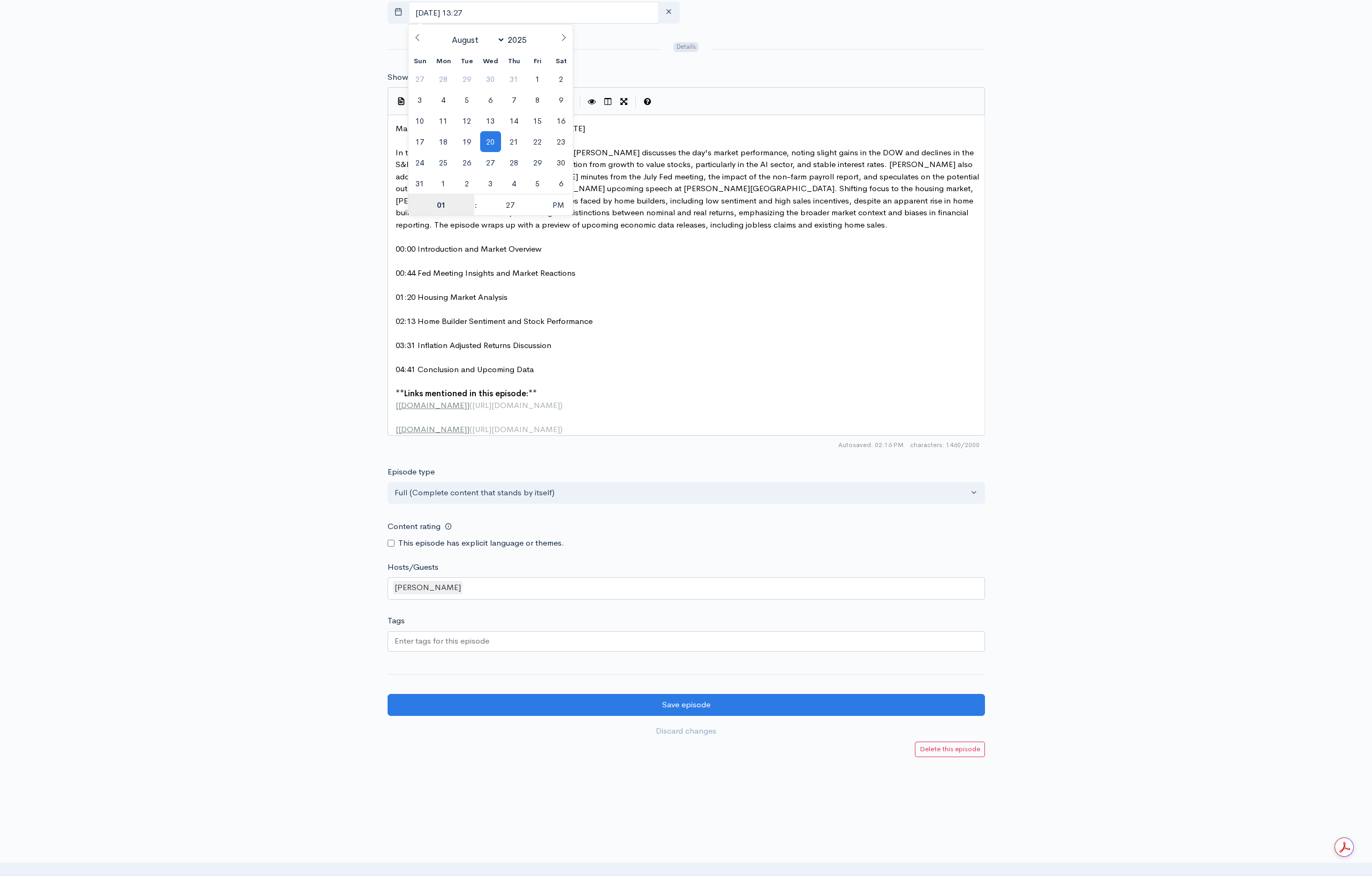
scroll to position [600, 0]
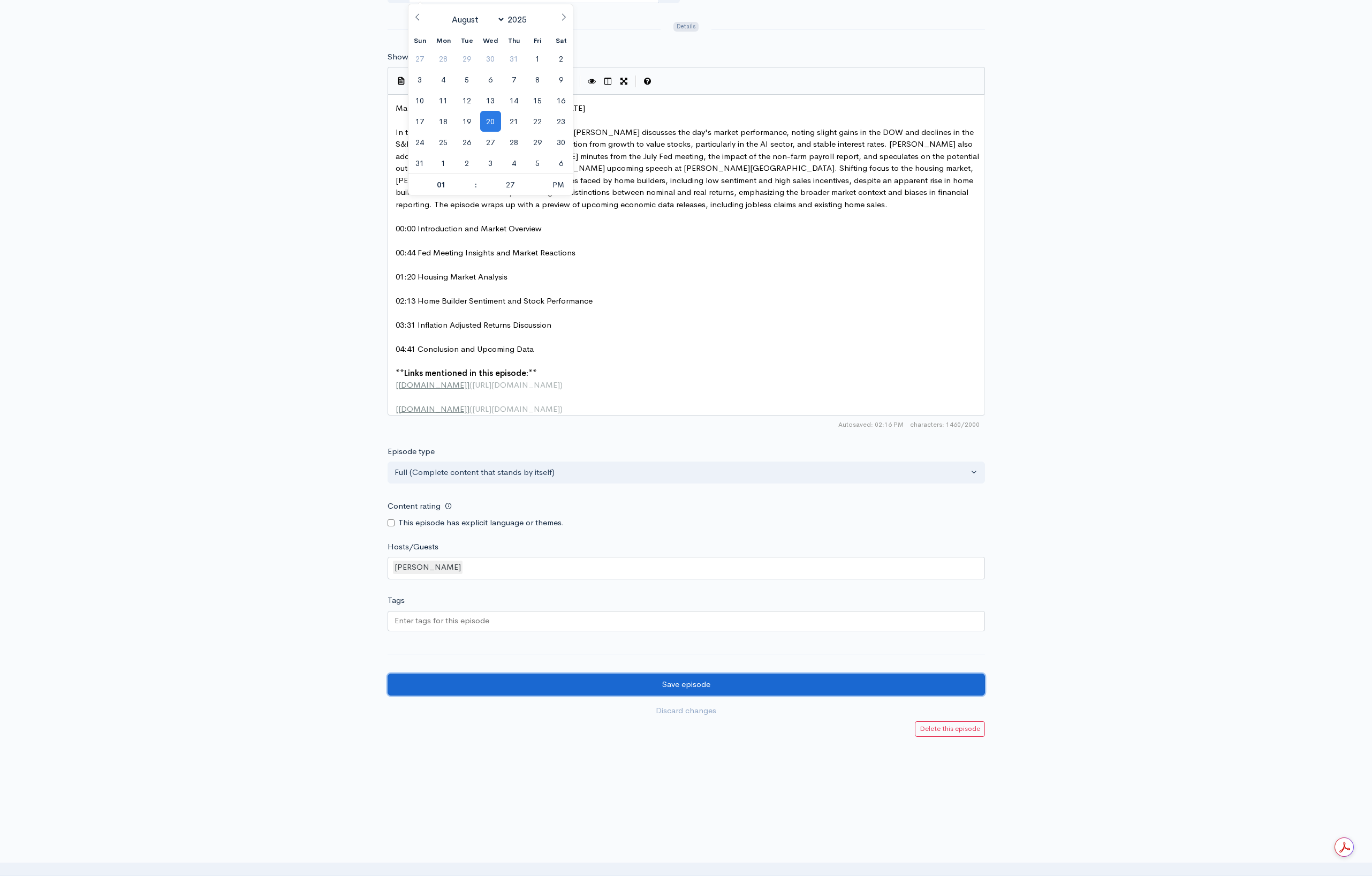
click at [664, 688] on input "Save episode" at bounding box center [687, 684] width 598 height 22
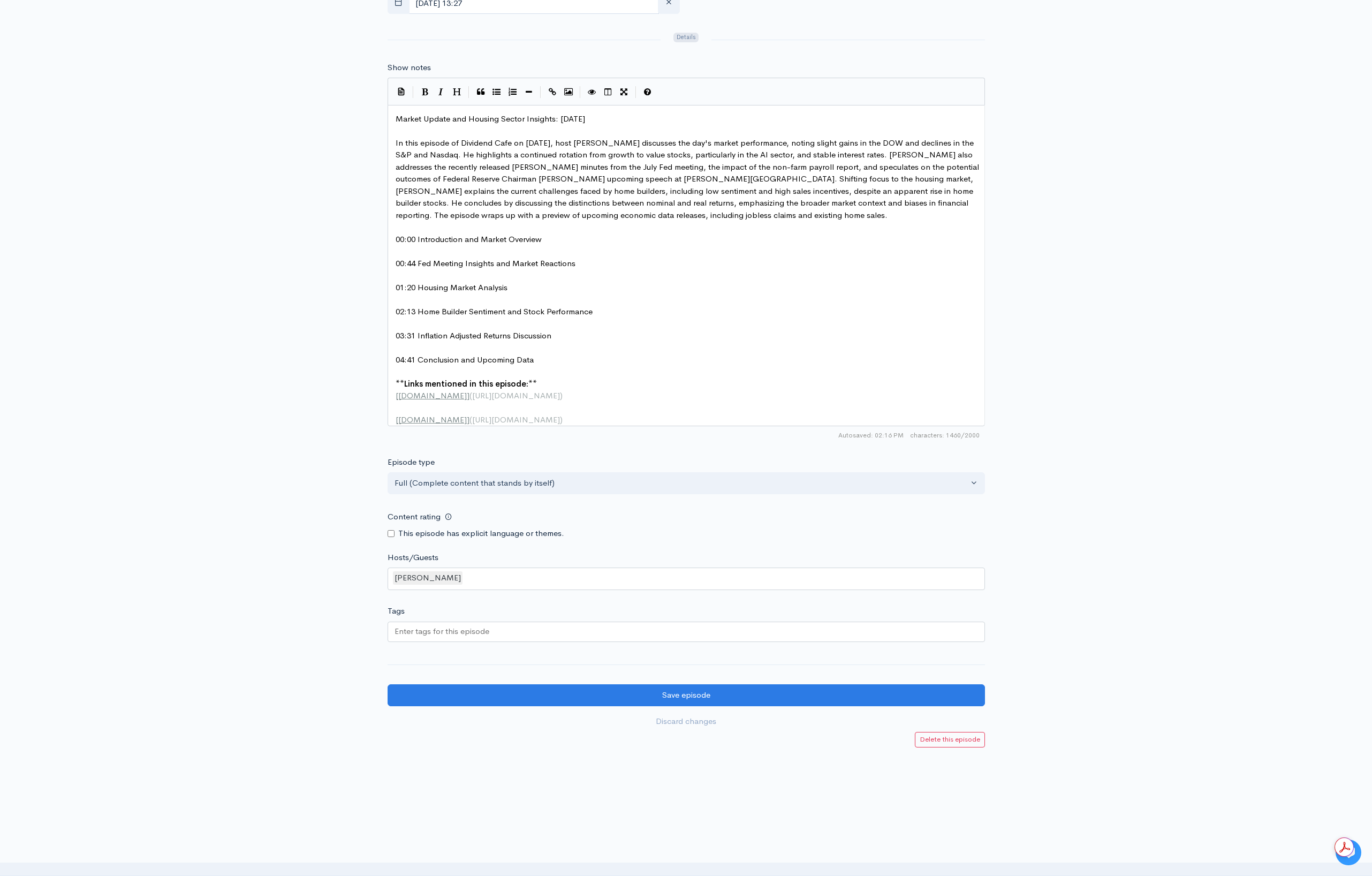
scroll to position [588, 0]
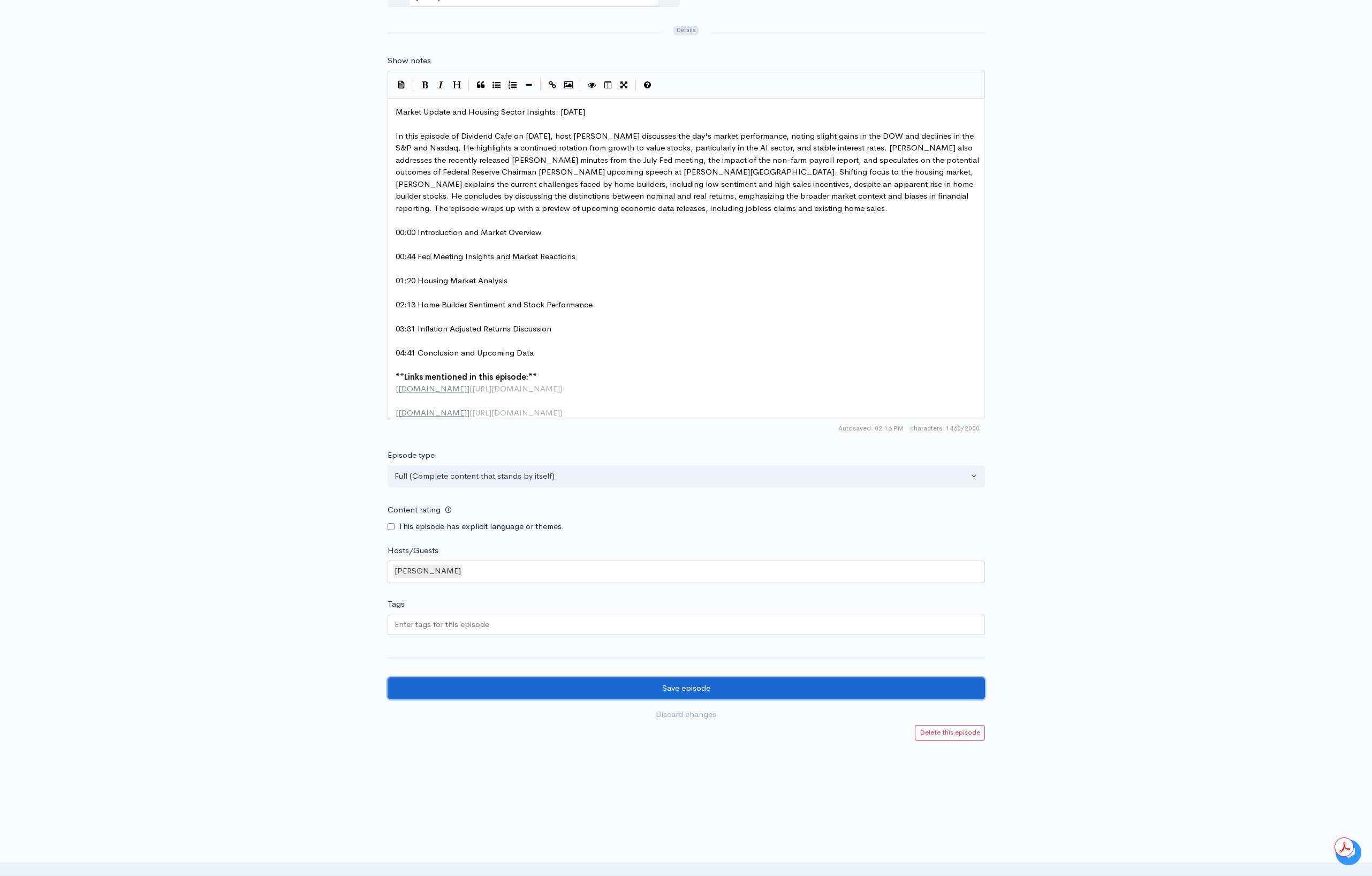
click at [754, 699] on input "Save episode" at bounding box center [687, 688] width 598 height 22
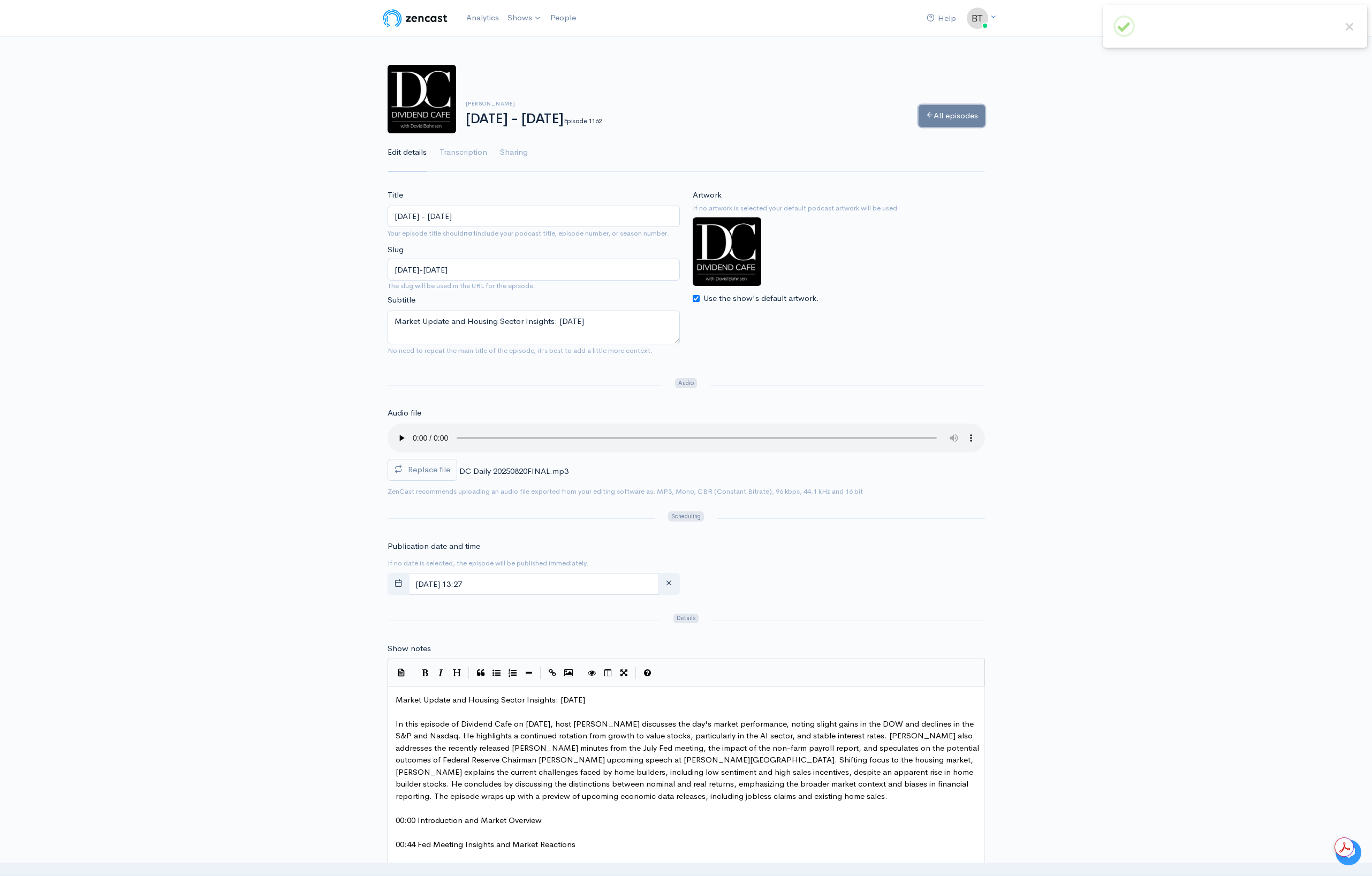
click at [964, 119] on link "All episodes" at bounding box center [952, 116] width 66 height 22
